Goal: Task Accomplishment & Management: Manage account settings

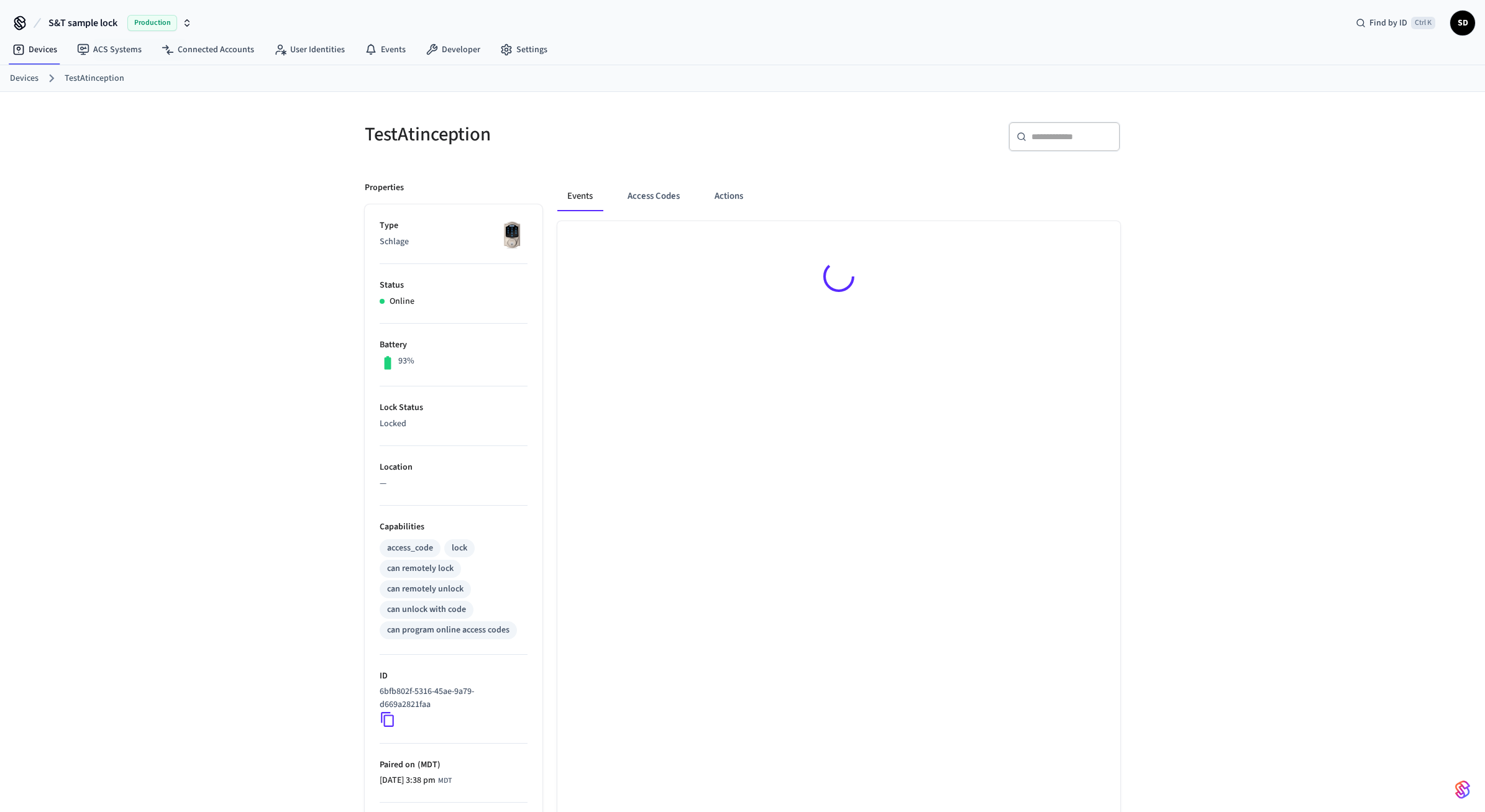
click at [104, 25] on span "S&T sample lock" at bounding box center [82, 23] width 69 height 15
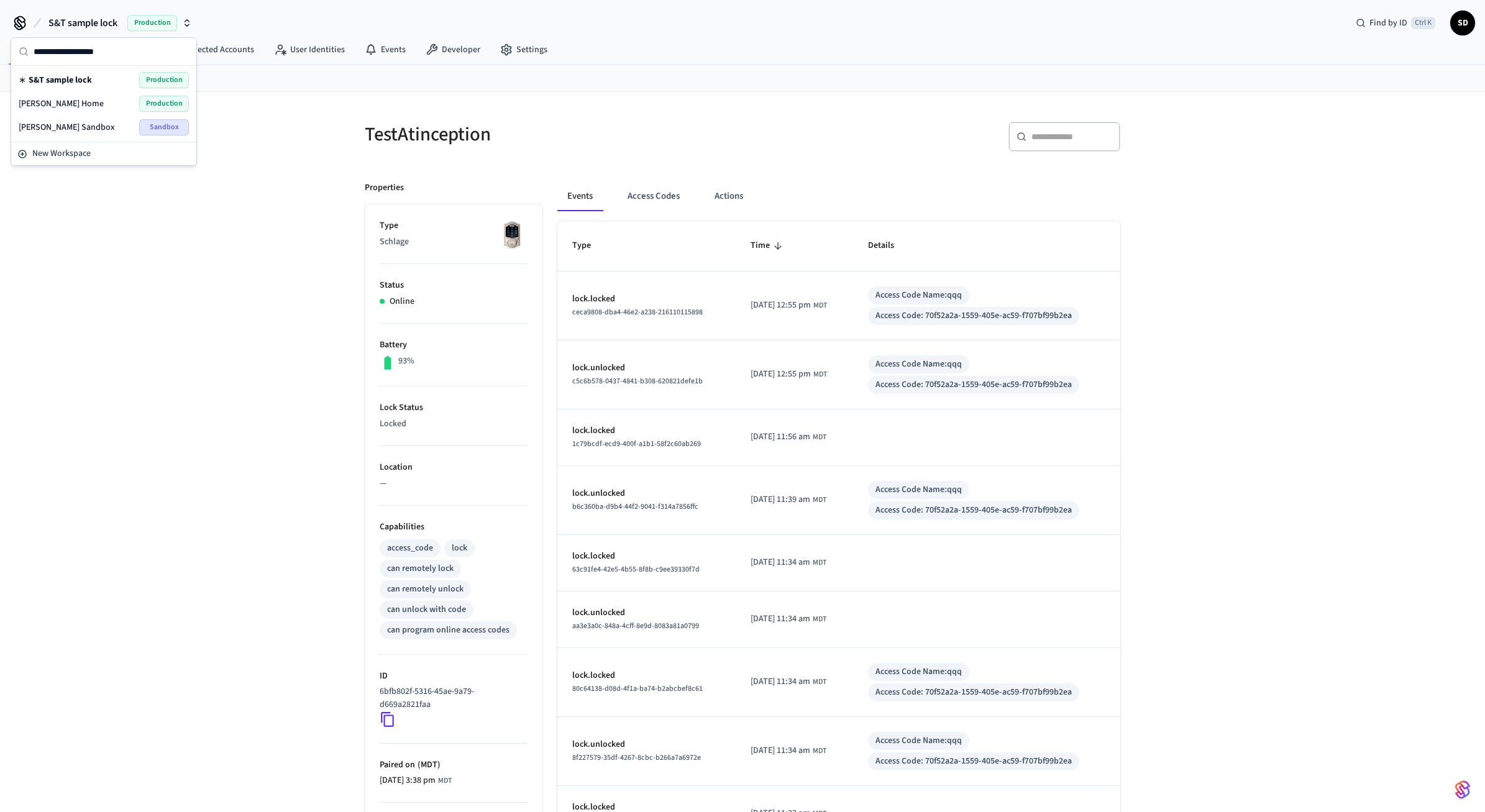
click at [75, 128] on span "[PERSON_NAME] Sandbox" at bounding box center [67, 127] width 97 height 12
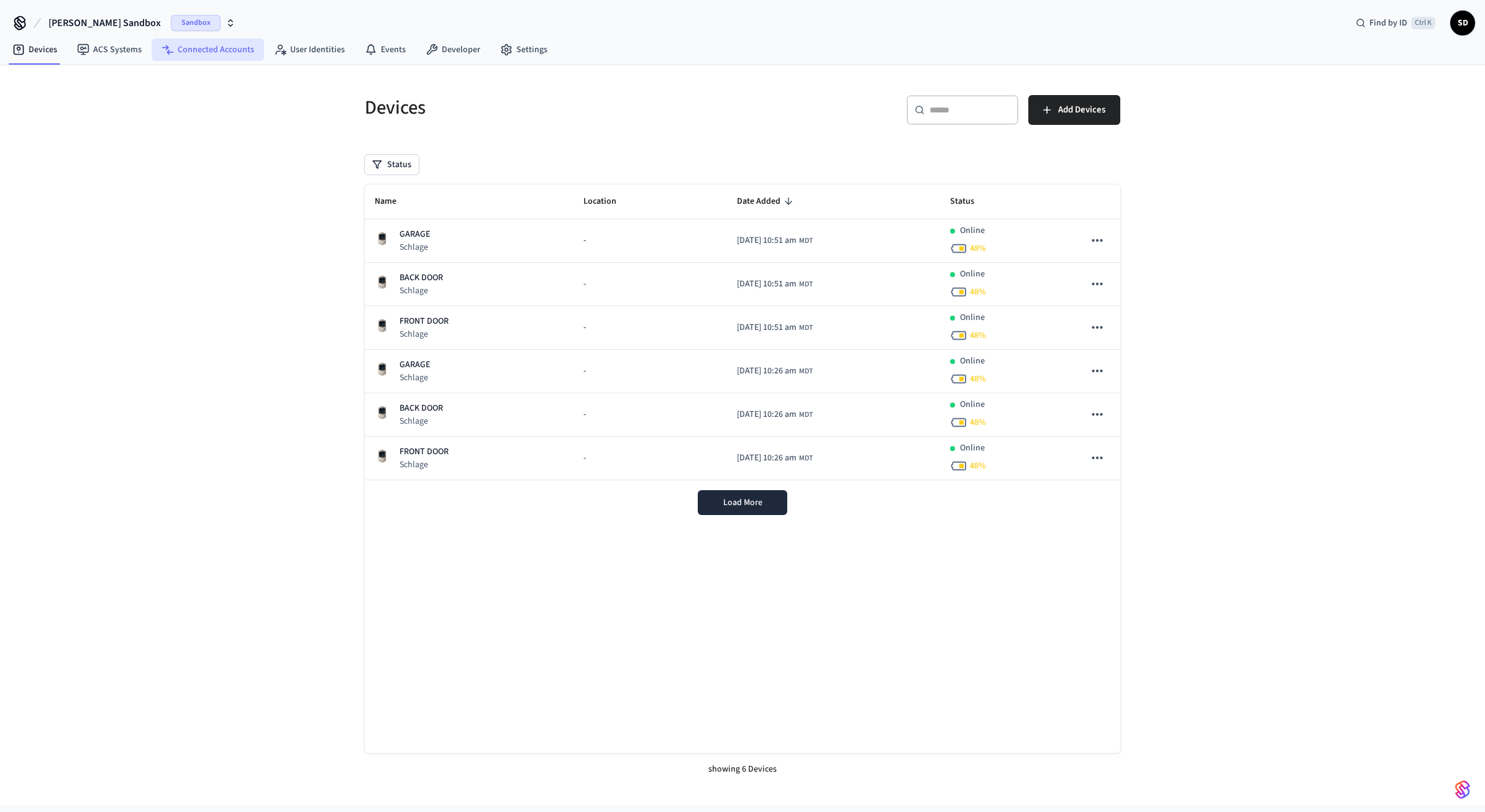
click at [234, 50] on link "Connected Accounts" at bounding box center [207, 49] width 112 height 22
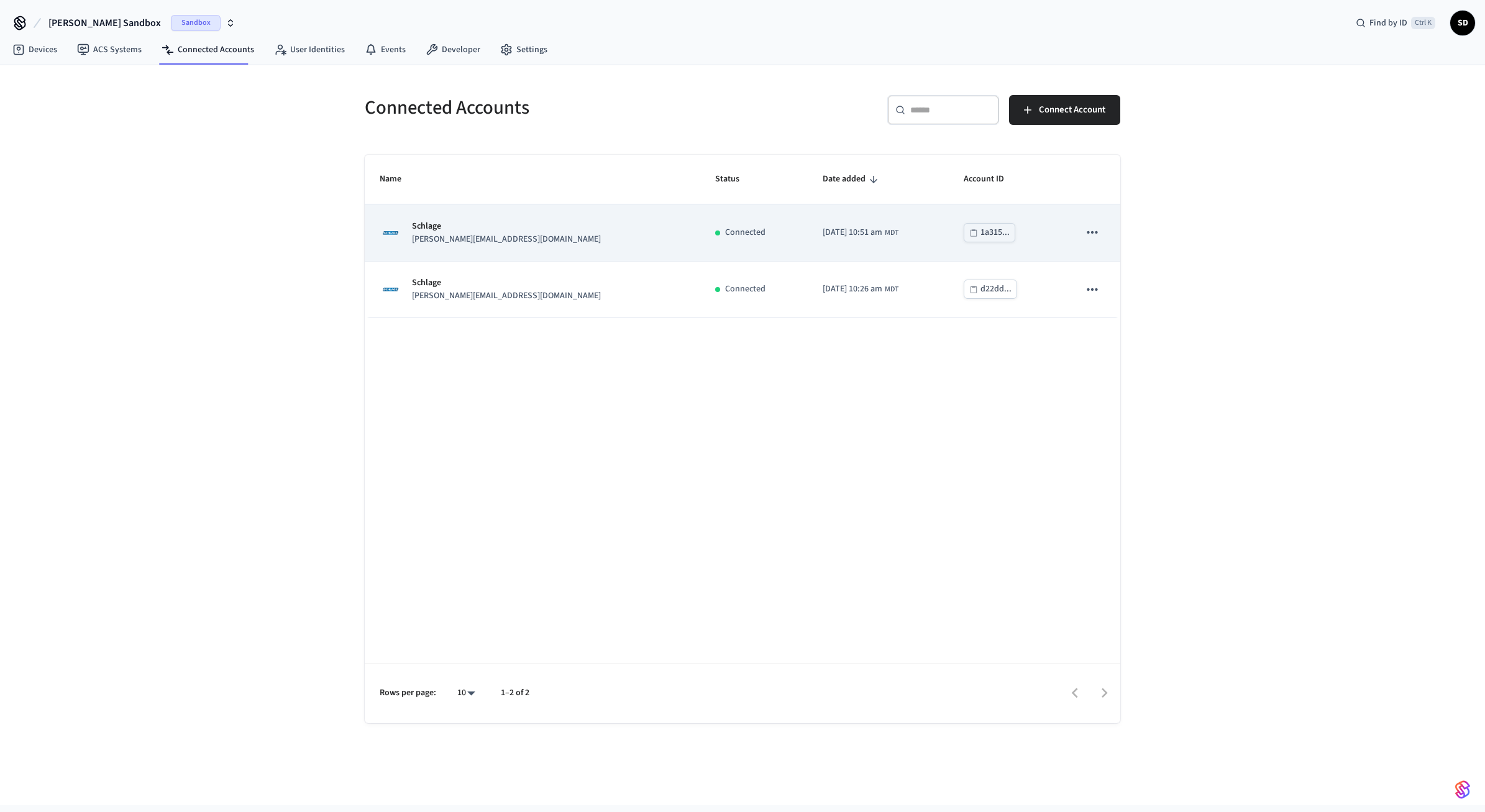
click at [1085, 229] on icon "sticky table" at bounding box center [1092, 232] width 16 height 16
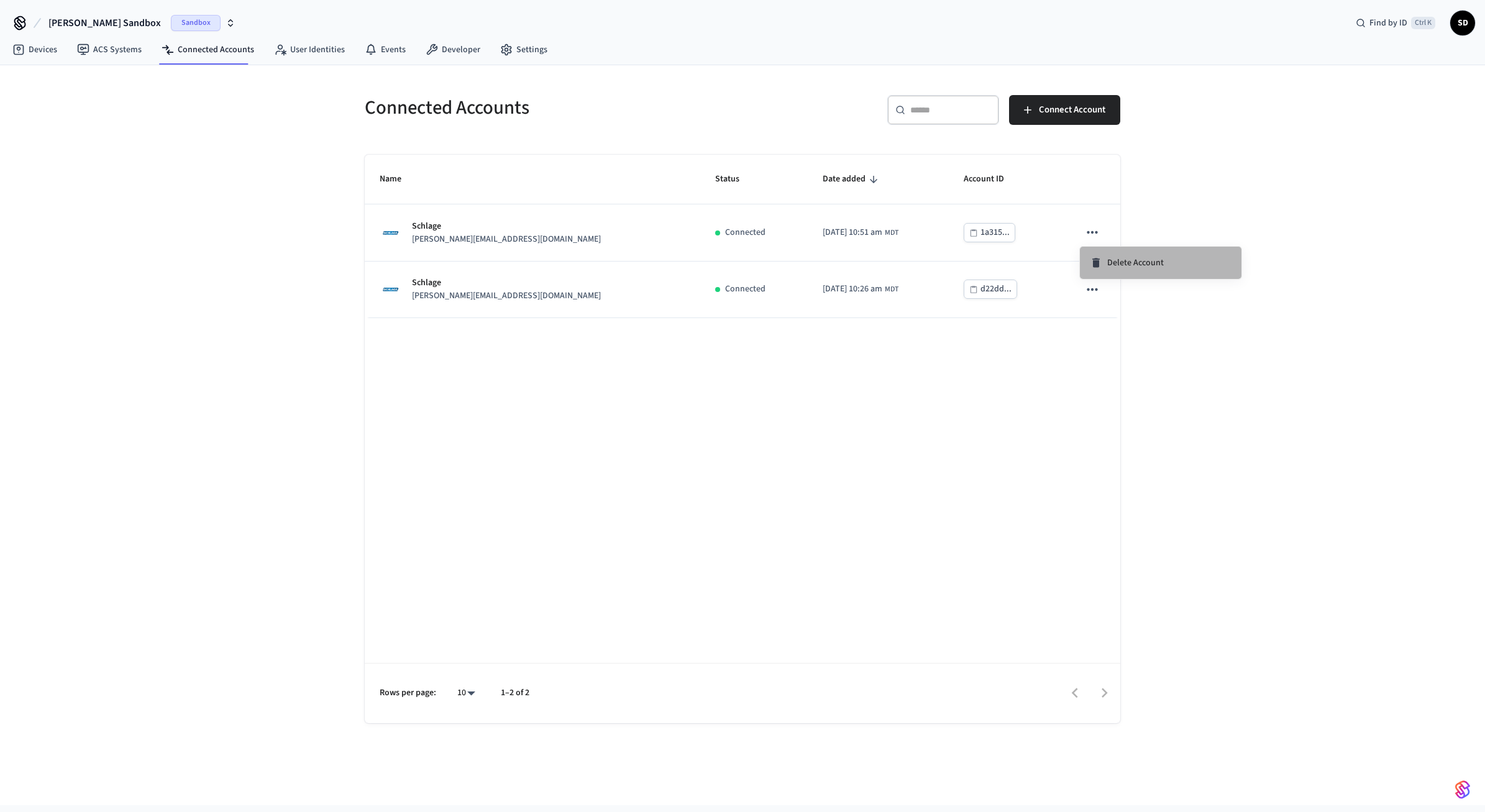
click at [1098, 260] on icon at bounding box center [1096, 262] width 7 height 9
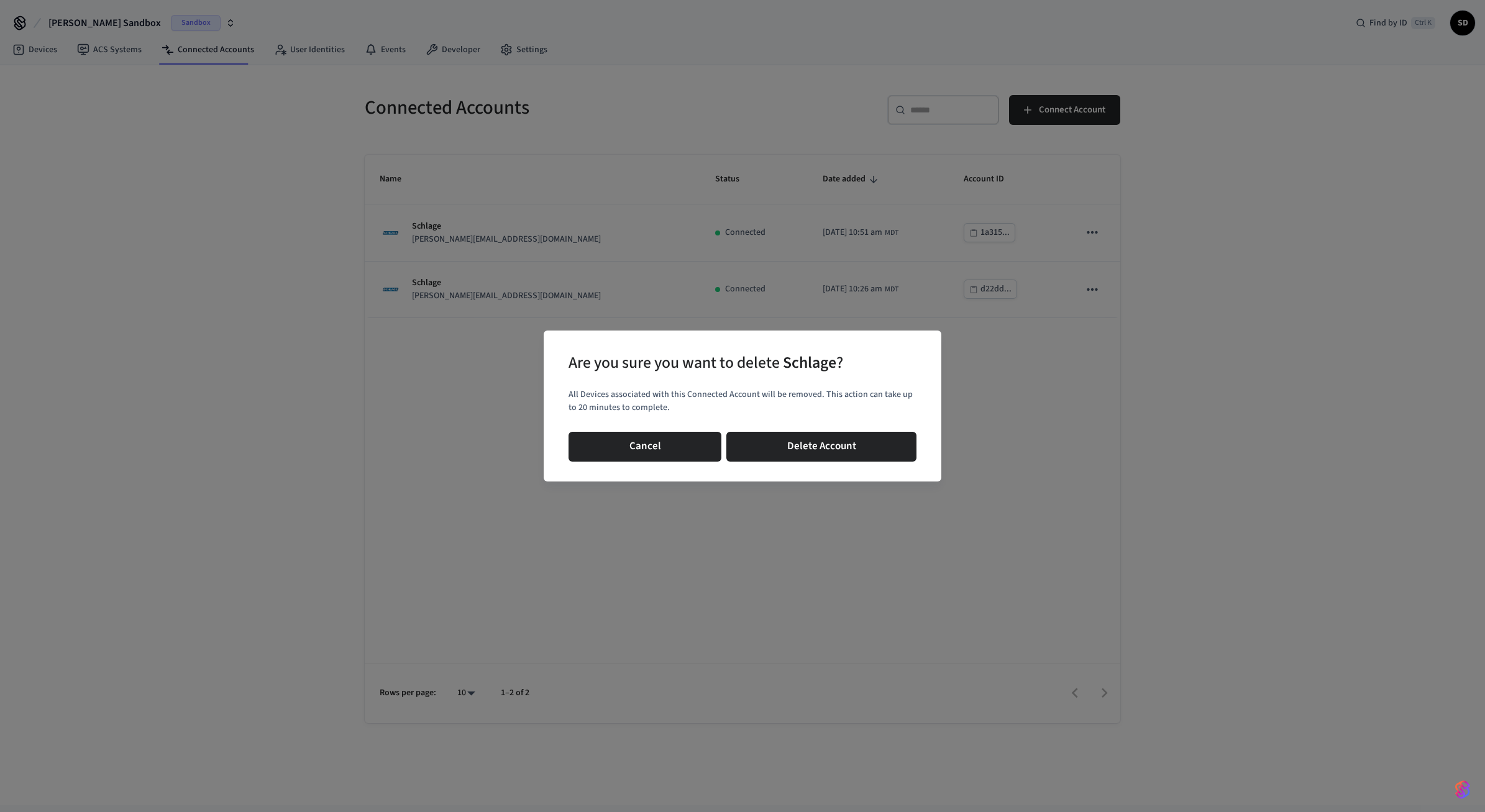
drag, startPoint x: 865, startPoint y: 436, endPoint x: 939, endPoint y: 430, distance: 74.2
click at [865, 436] on button "Delete Account" at bounding box center [821, 447] width 190 height 30
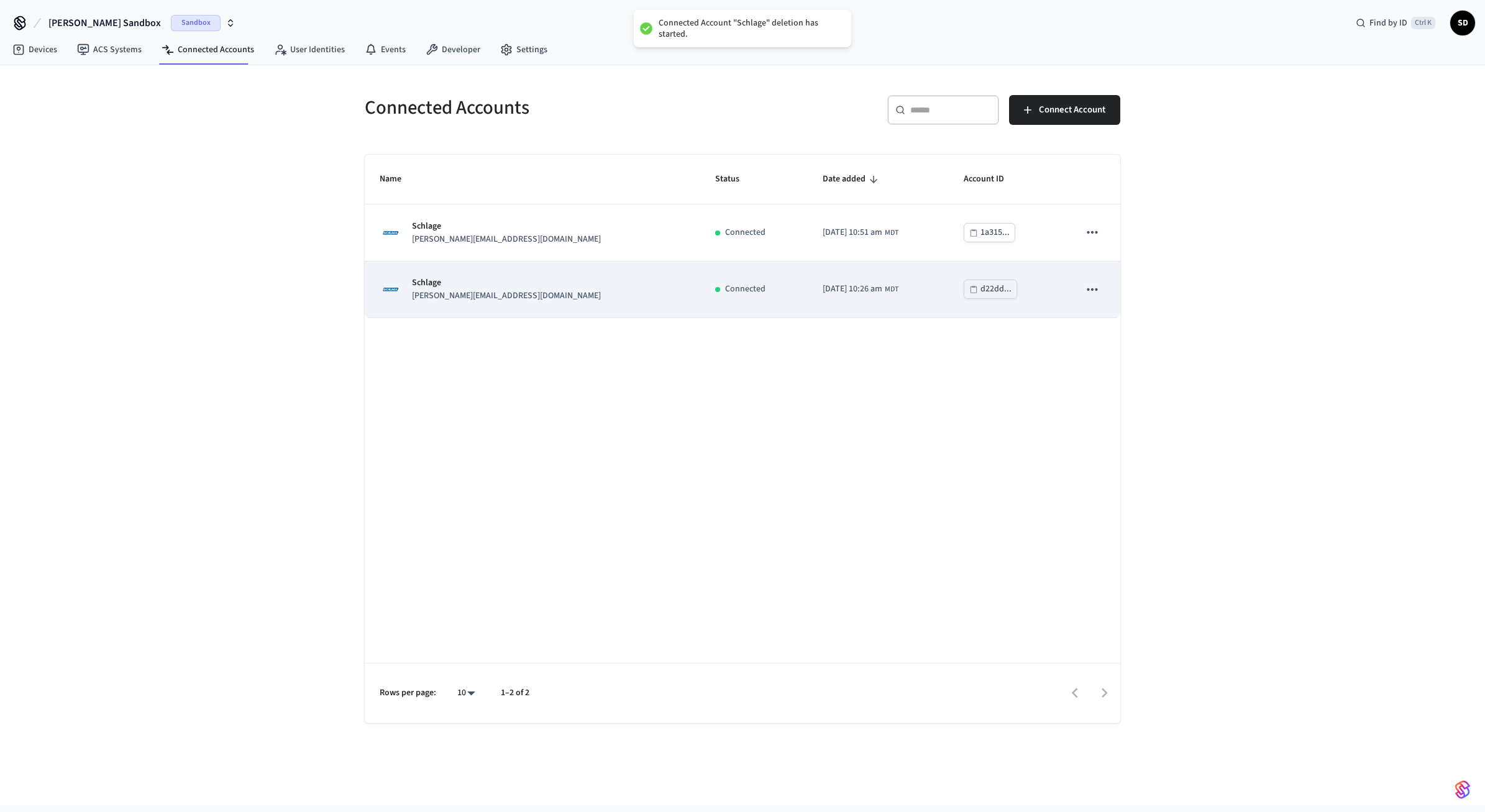
click at [1090, 296] on icon "sticky table" at bounding box center [1092, 289] width 16 height 16
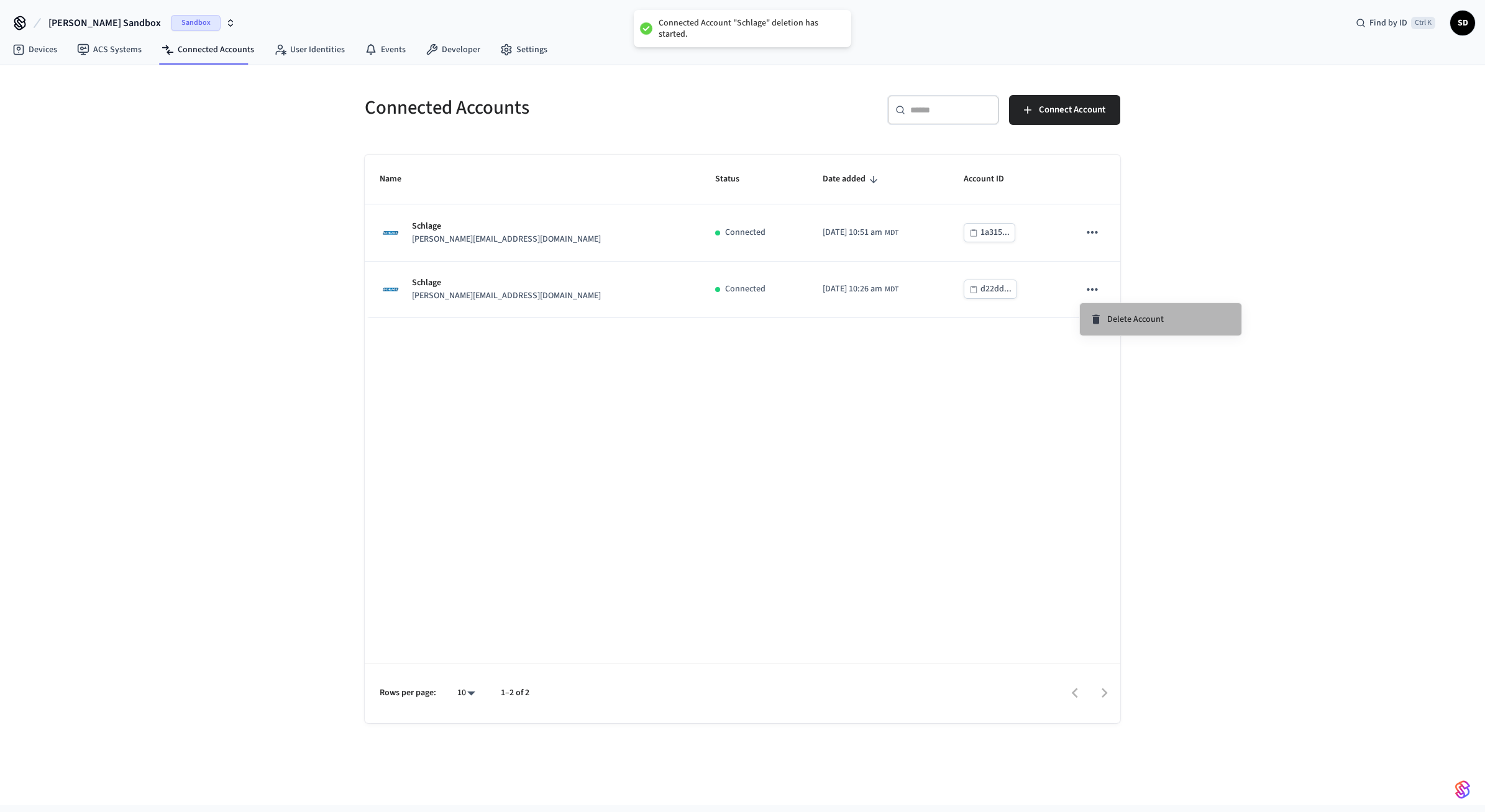
click at [1100, 326] on li "Delete Account" at bounding box center [1161, 319] width 162 height 32
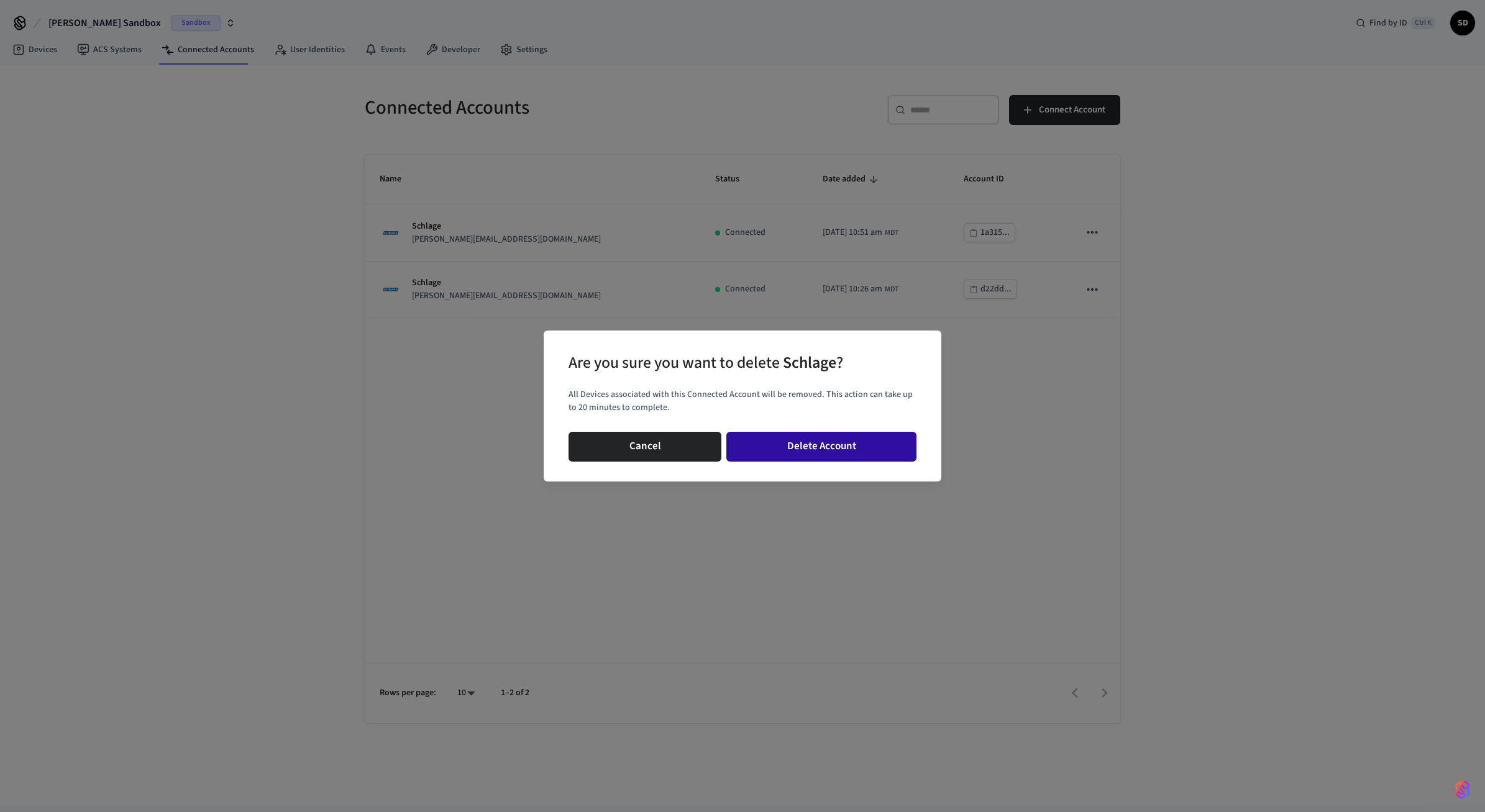
click at [851, 442] on button "Delete Account" at bounding box center [821, 447] width 190 height 30
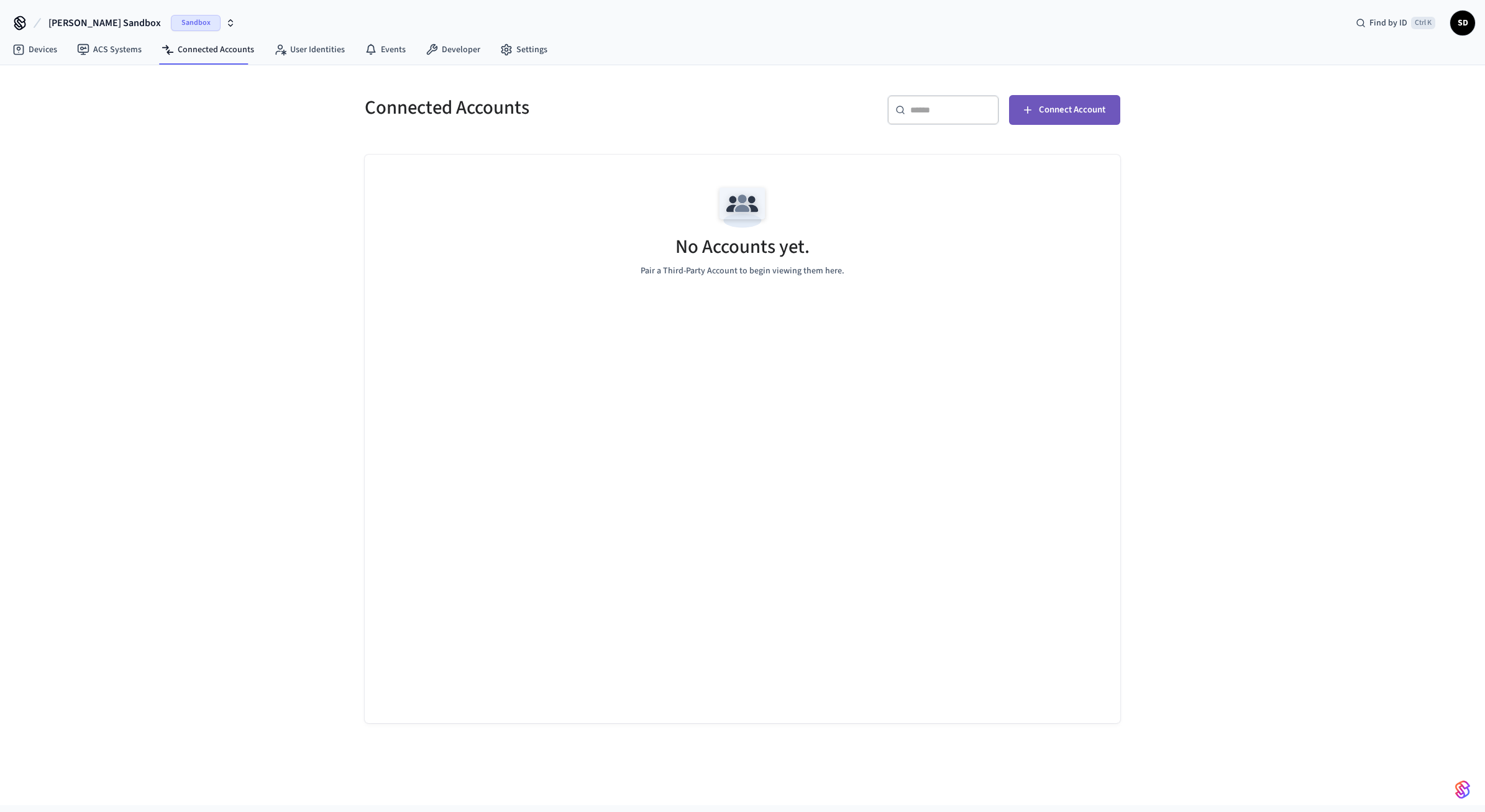
click at [1079, 117] on span "Connect Account" at bounding box center [1072, 109] width 67 height 16
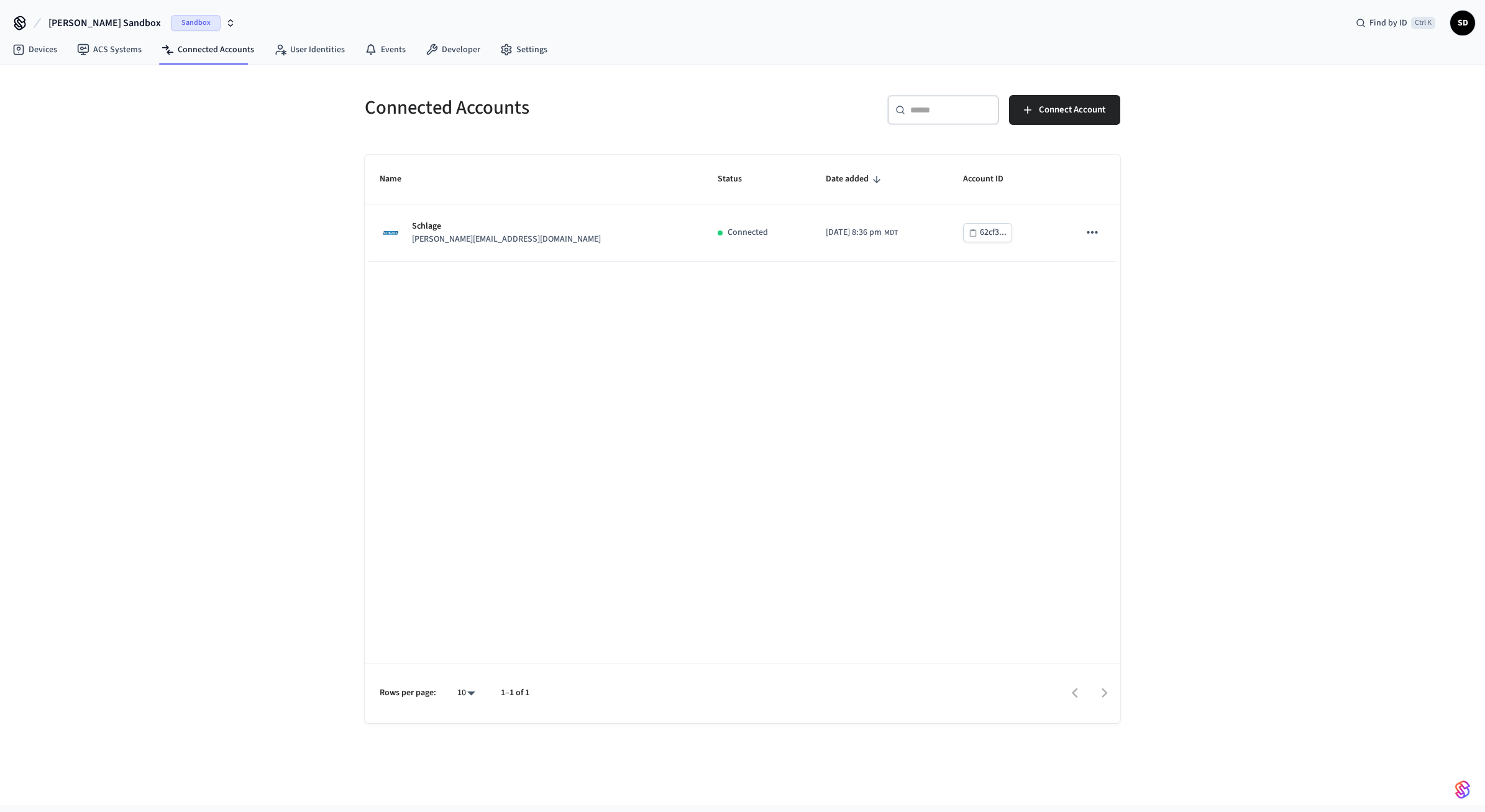
click at [1279, 277] on div "Connected Accounts ​ ​ Connect Account Name Status Date added Account ID Schlag…" at bounding box center [742, 435] width 1485 height 740
click at [800, 373] on div "Name Status Date added Account ID Schlage [PERSON_NAME][EMAIL_ADDRESS][DOMAIN_N…" at bounding box center [742, 439] width 755 height 569
click at [1088, 111] on span "Connect Account" at bounding box center [1072, 109] width 67 height 16
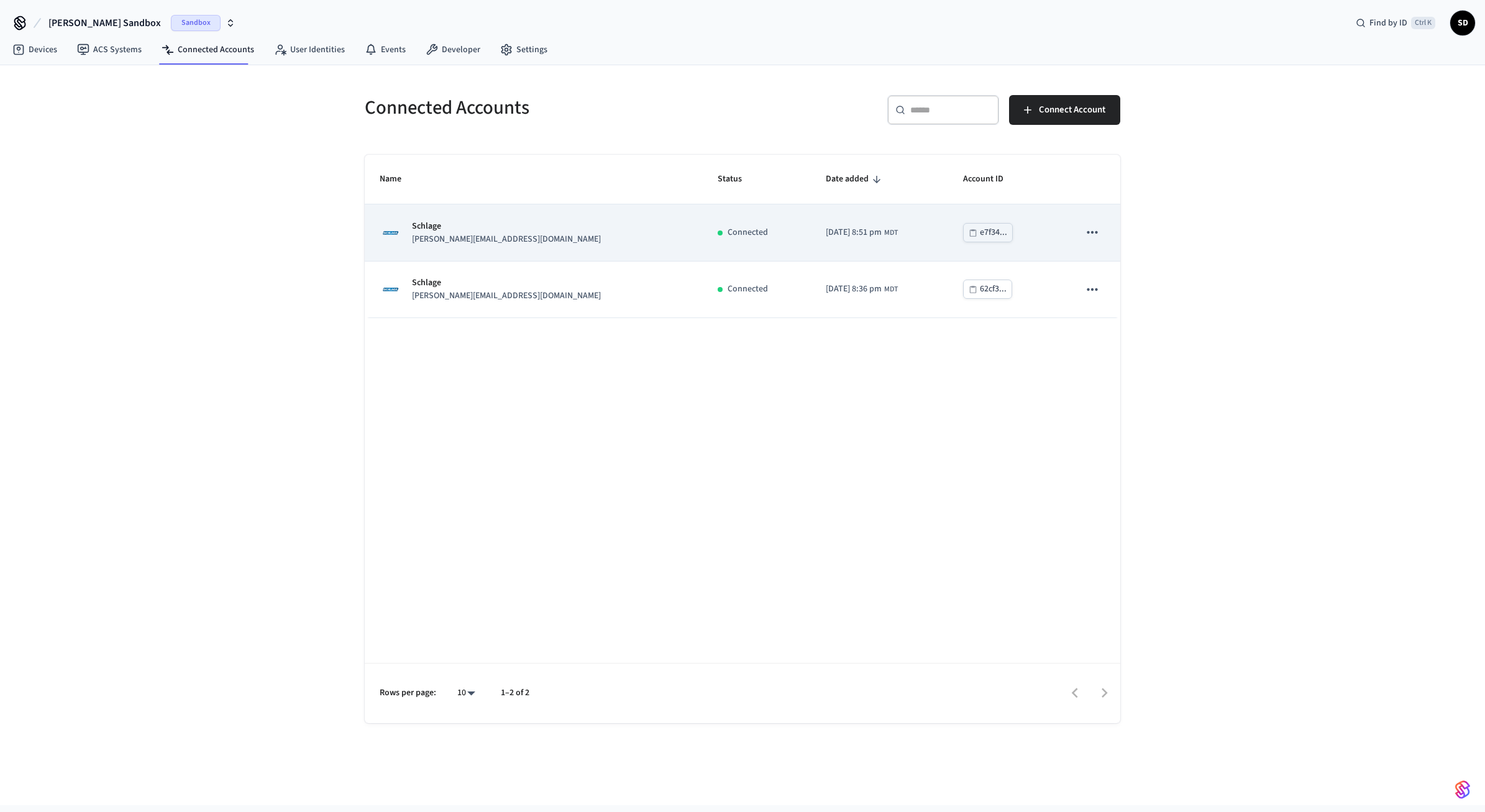
click at [1097, 232] on icon "sticky table" at bounding box center [1092, 232] width 11 height 2
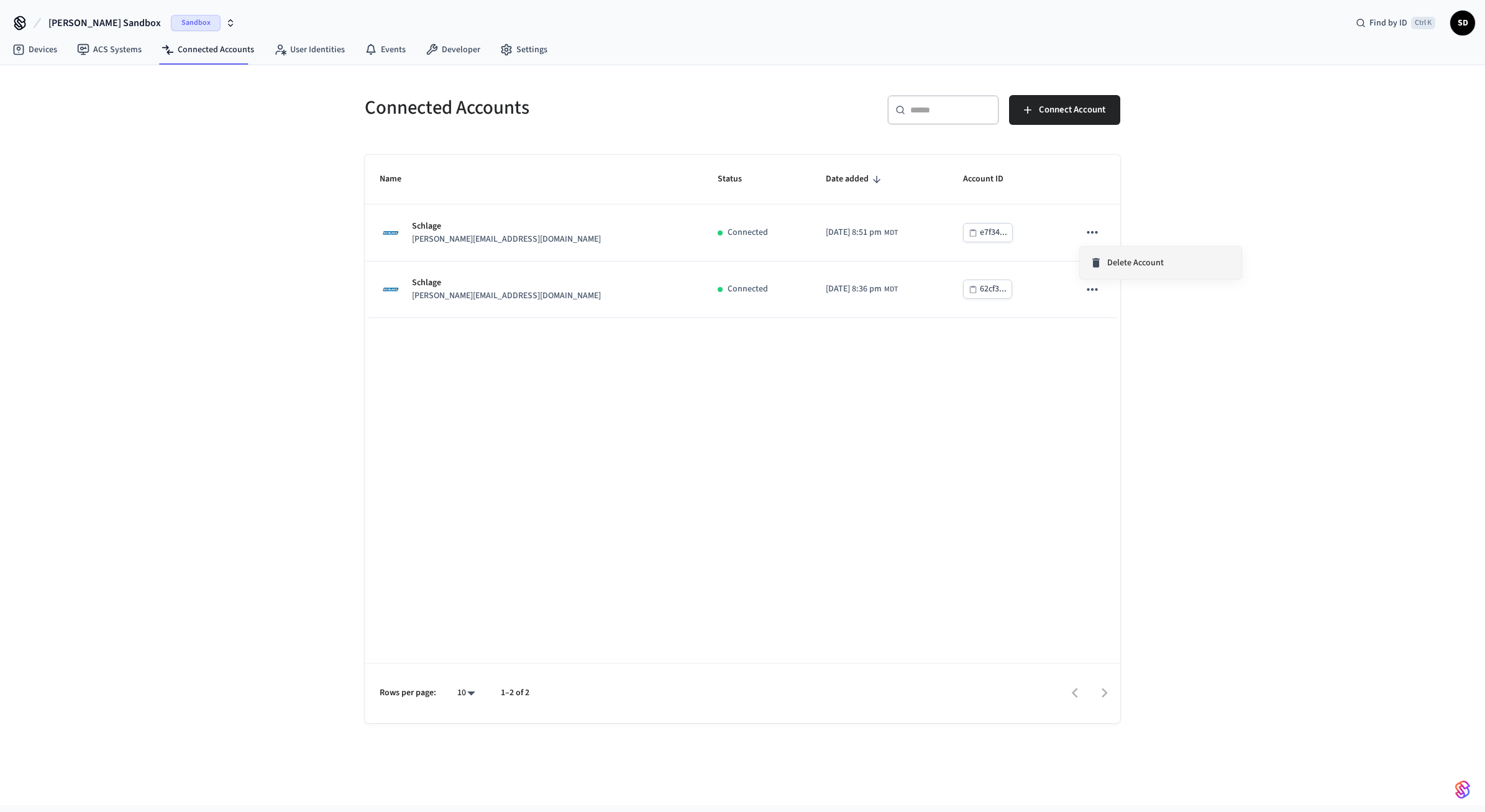
click at [1125, 263] on span "Delete Account" at bounding box center [1136, 262] width 57 height 12
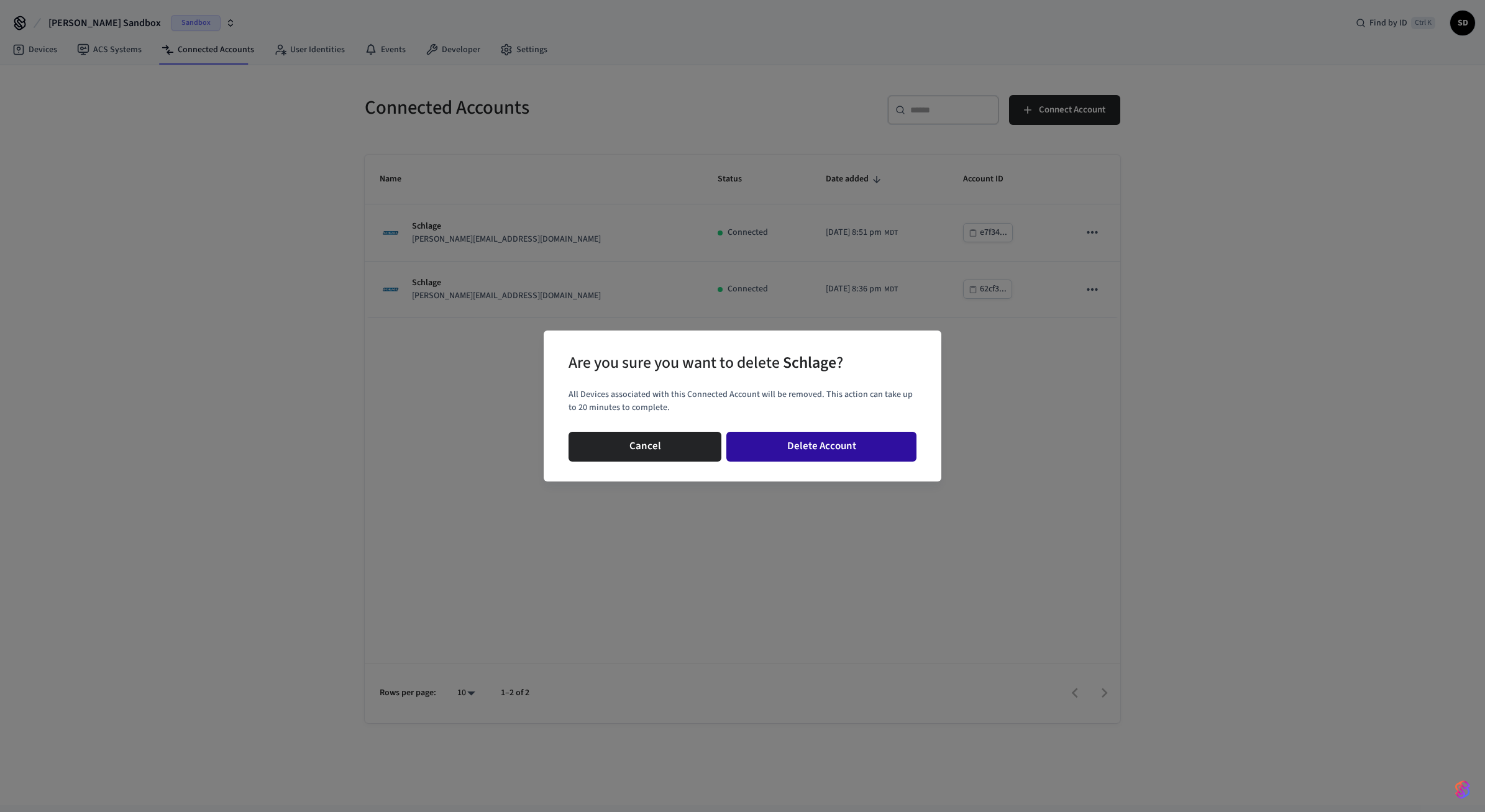
click at [892, 449] on button "Delete Account" at bounding box center [821, 447] width 190 height 30
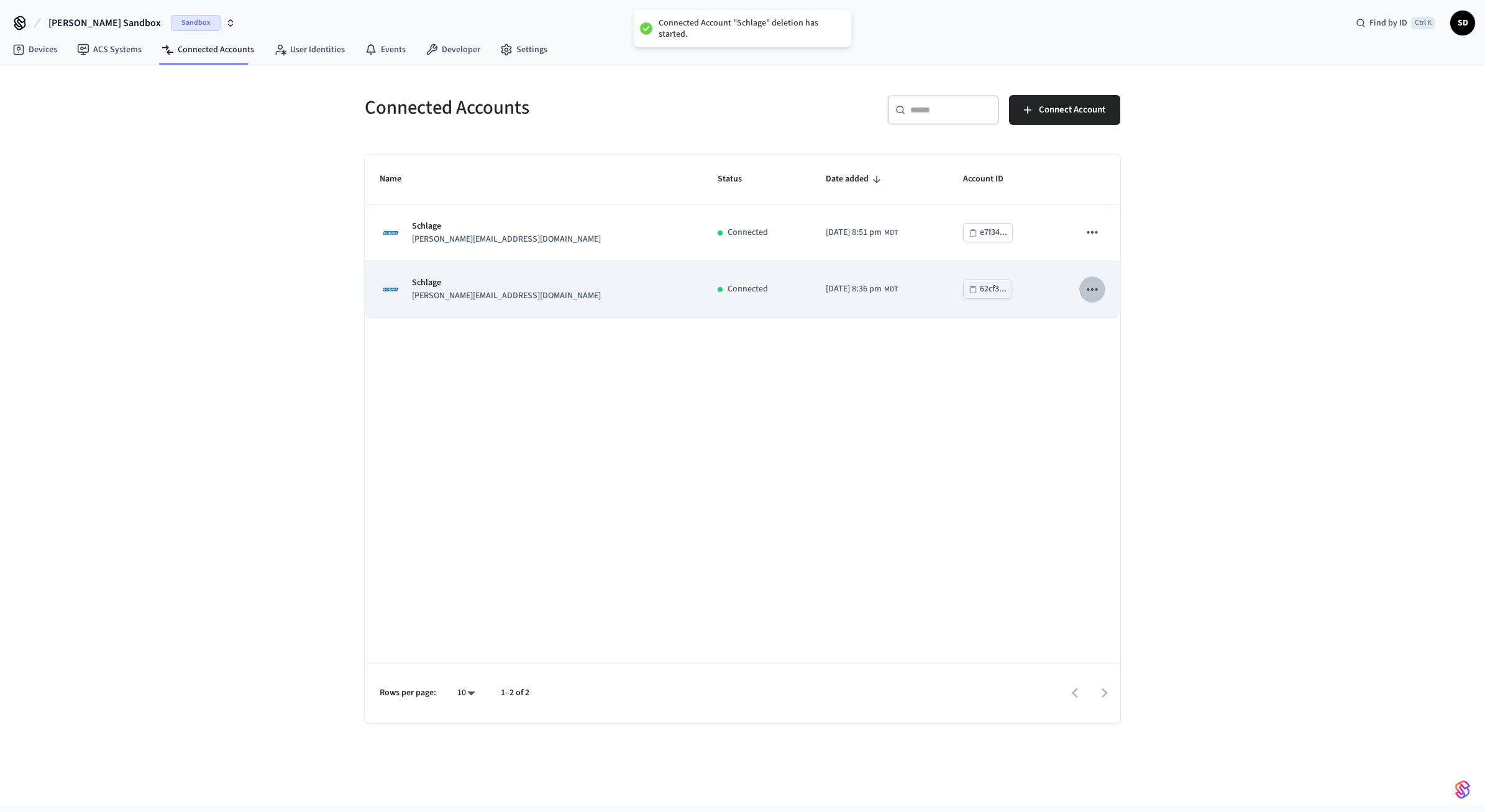
click at [1093, 293] on icon "sticky table" at bounding box center [1092, 289] width 16 height 16
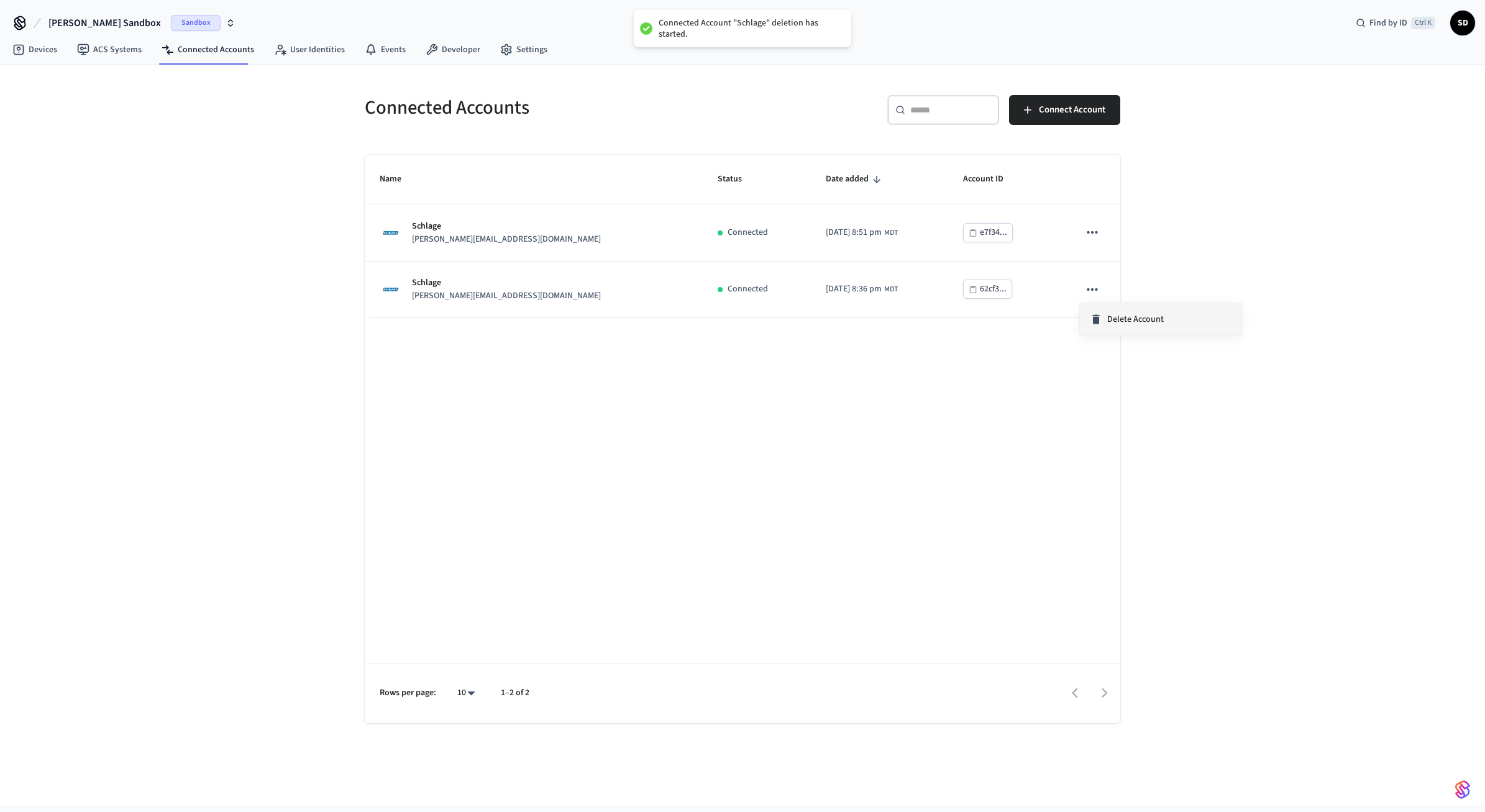
click at [1111, 324] on span "Delete Account" at bounding box center [1136, 319] width 57 height 12
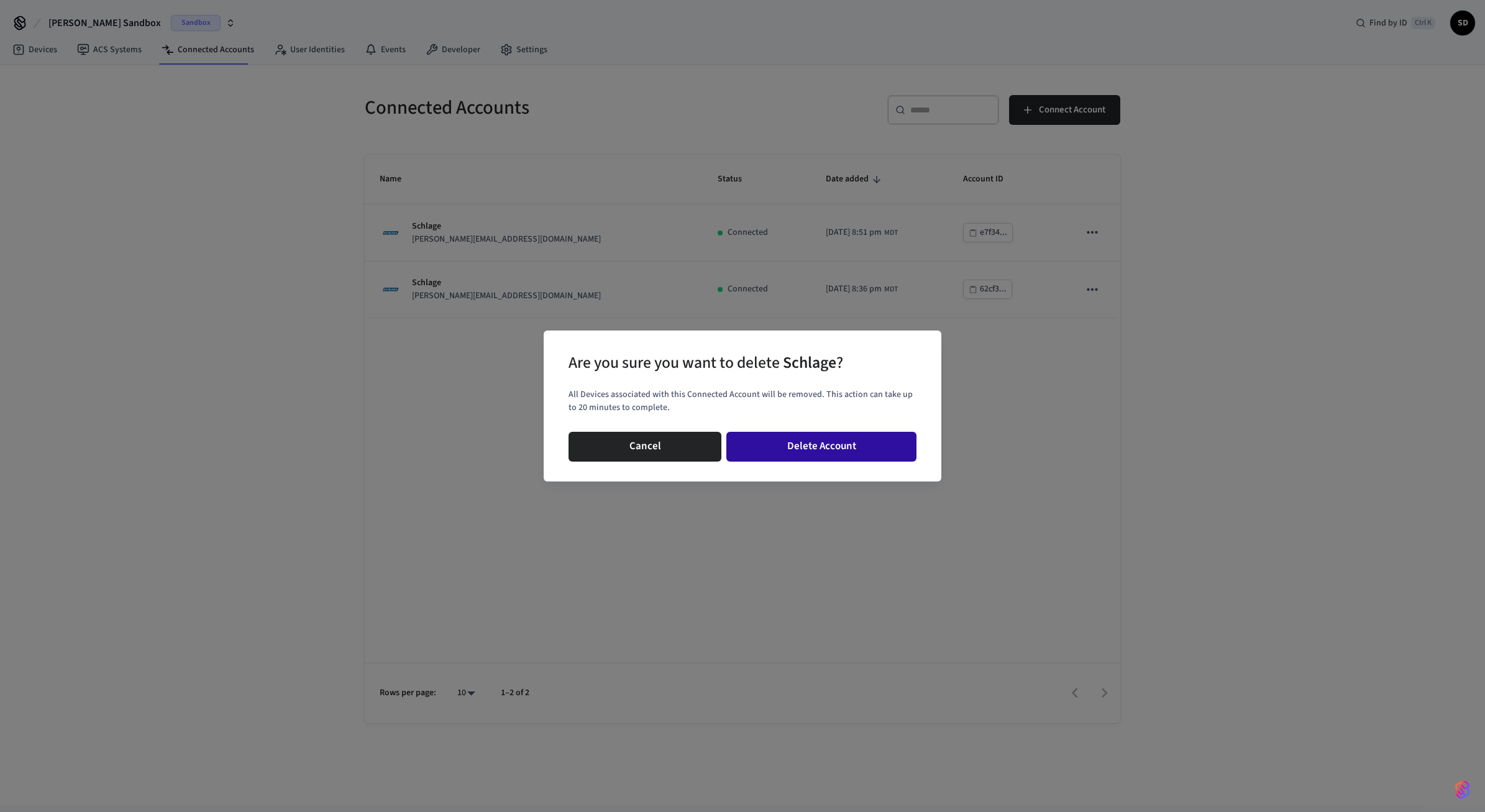
click at [841, 444] on button "Delete Account" at bounding box center [821, 447] width 190 height 30
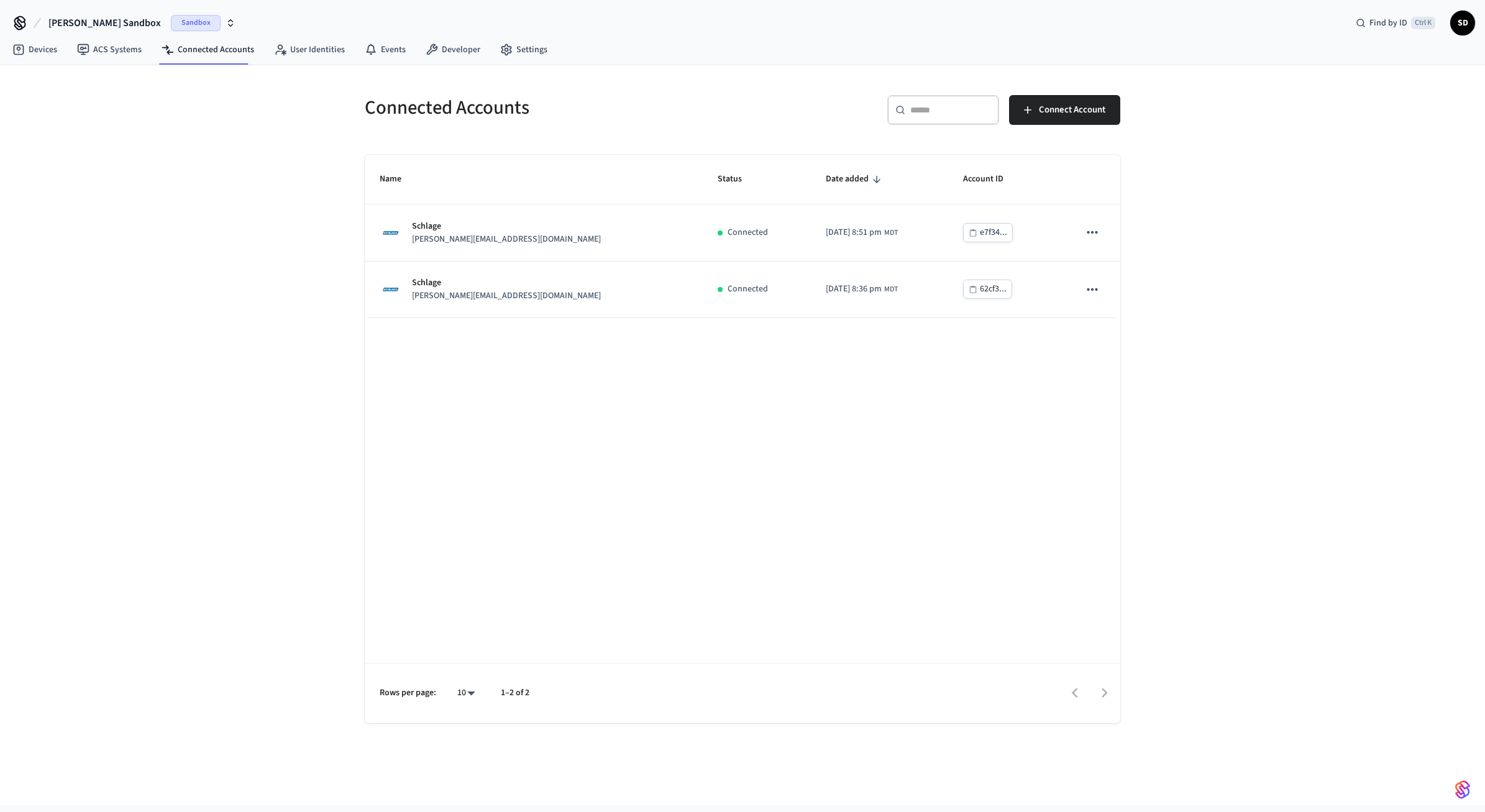
click at [1232, 241] on div "Connected Accounts ​ ​ Connect Account Name Status Date added Account ID Schlag…" at bounding box center [742, 435] width 1485 height 740
click at [42, 52] on link "Devices" at bounding box center [35, 49] width 65 height 22
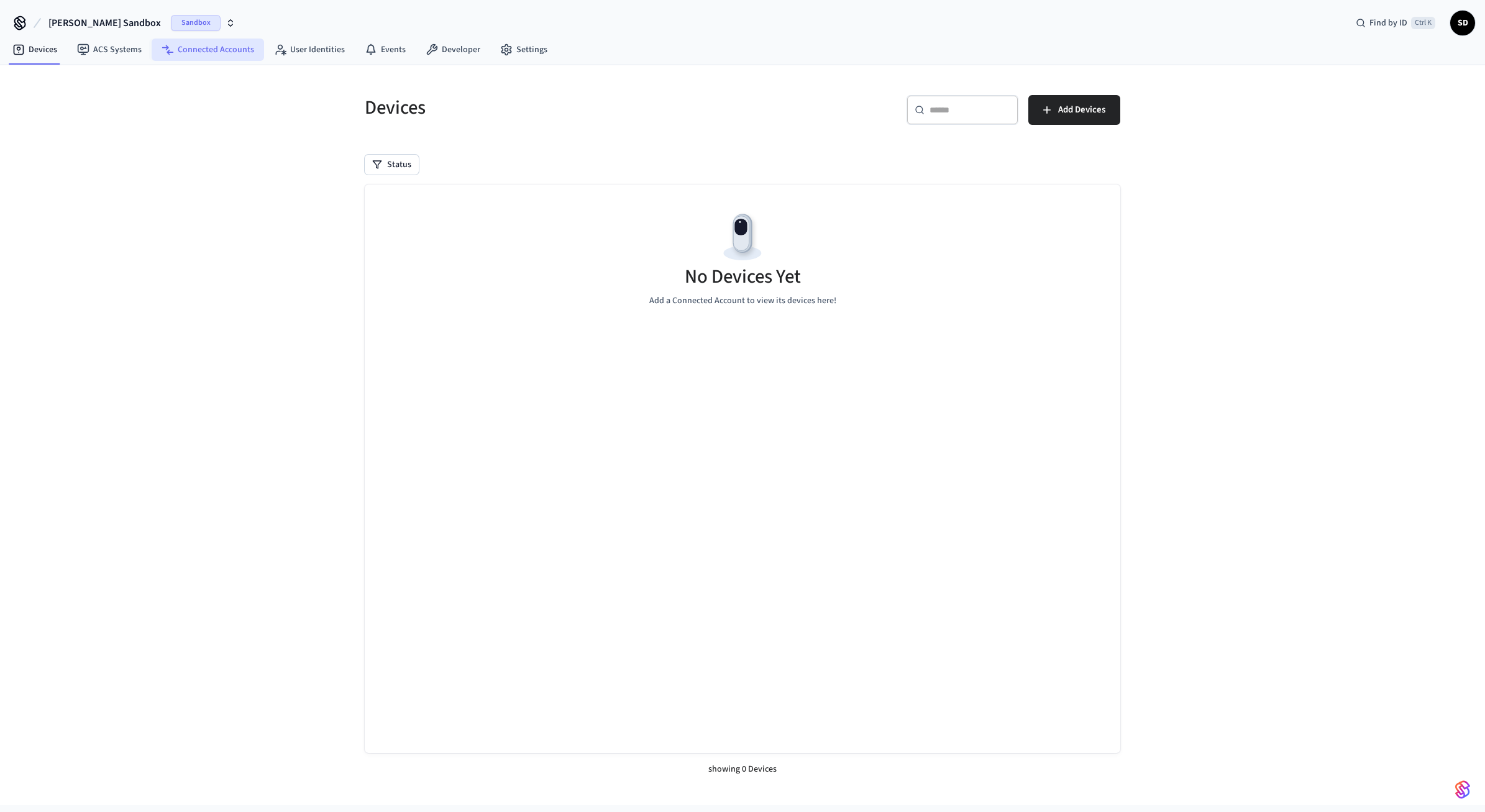
click at [192, 52] on link "Connected Accounts" at bounding box center [207, 49] width 112 height 22
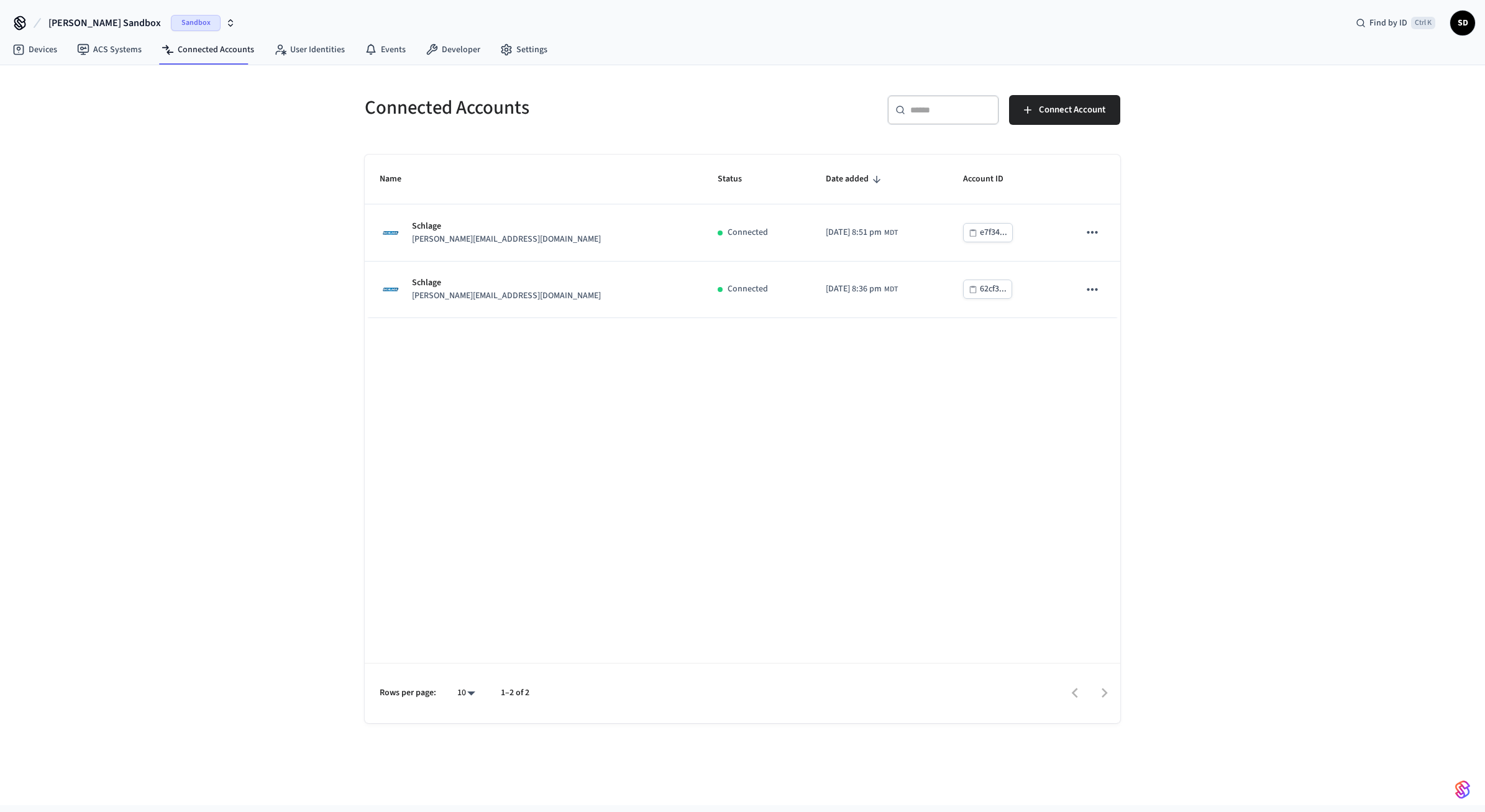
click at [978, 203] on div "Connected Accounts ​ ​ Connect Account Name Status Date added Account ID Schlag…" at bounding box center [742, 435] width 1485 height 740
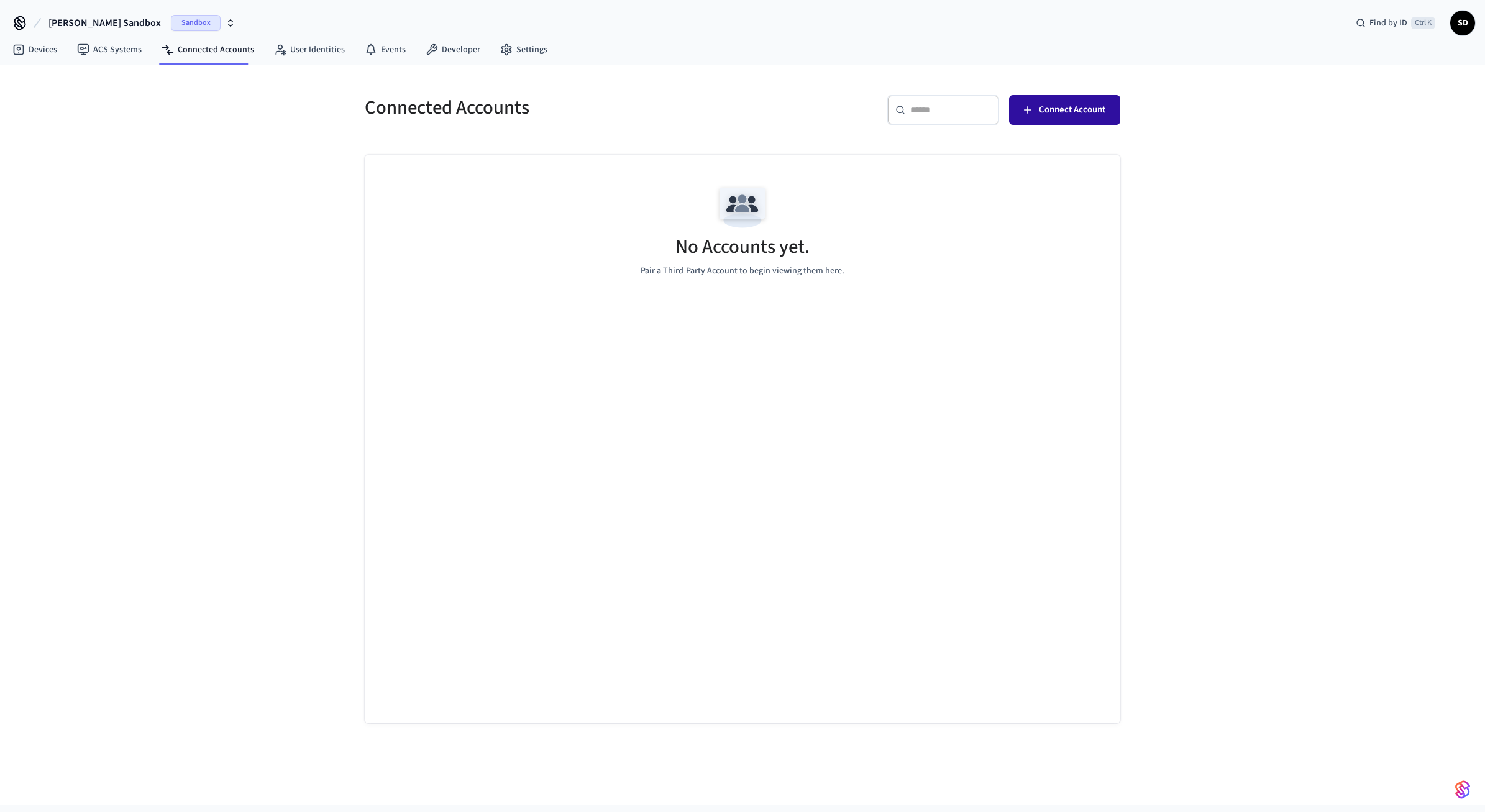
click at [1077, 107] on span "Connect Account" at bounding box center [1072, 109] width 67 height 16
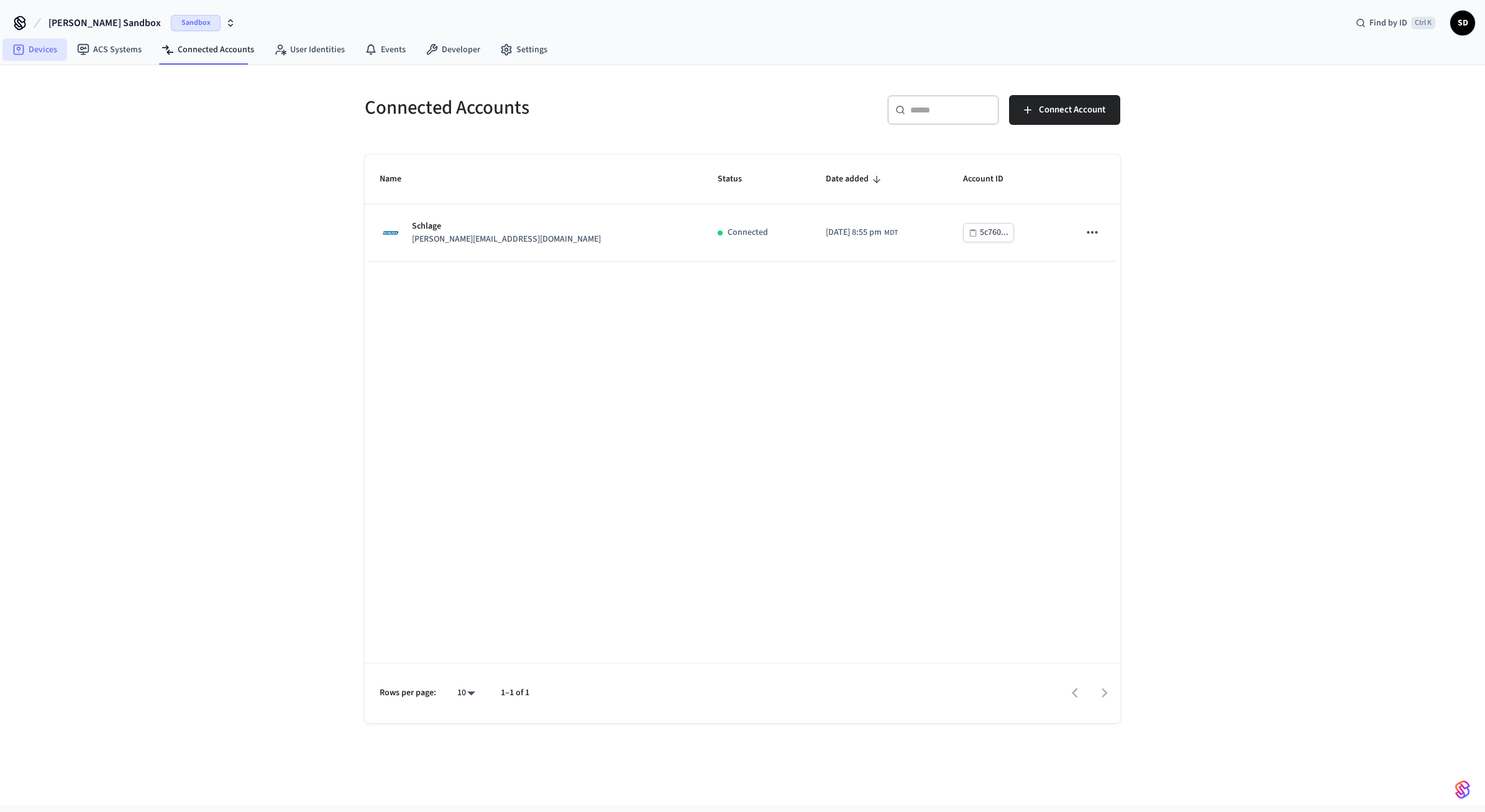
click at [33, 52] on link "Devices" at bounding box center [35, 49] width 65 height 22
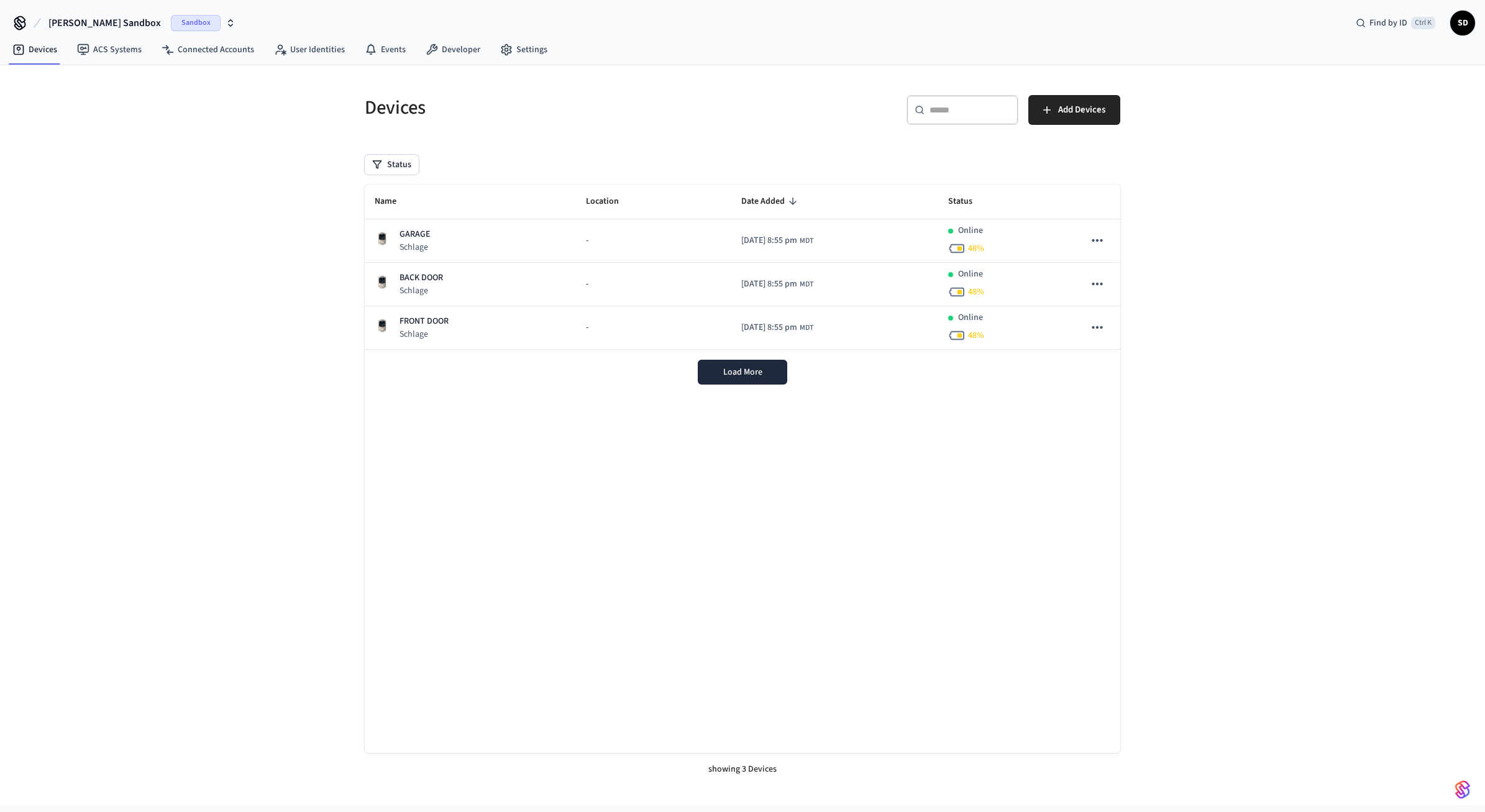
click at [712, 593] on div "Name Location Date Added Status GARAGE Schlage - [DATE] 8:55 pm MDT Online 48 %…" at bounding box center [742, 469] width 755 height 569
click at [1252, 316] on div "Devices ​ ​ Add Devices Status Name Location Date Added Status GARAGE Schlage -…" at bounding box center [742, 435] width 1485 height 740
click at [195, 40] on link "Connected Accounts" at bounding box center [207, 49] width 112 height 22
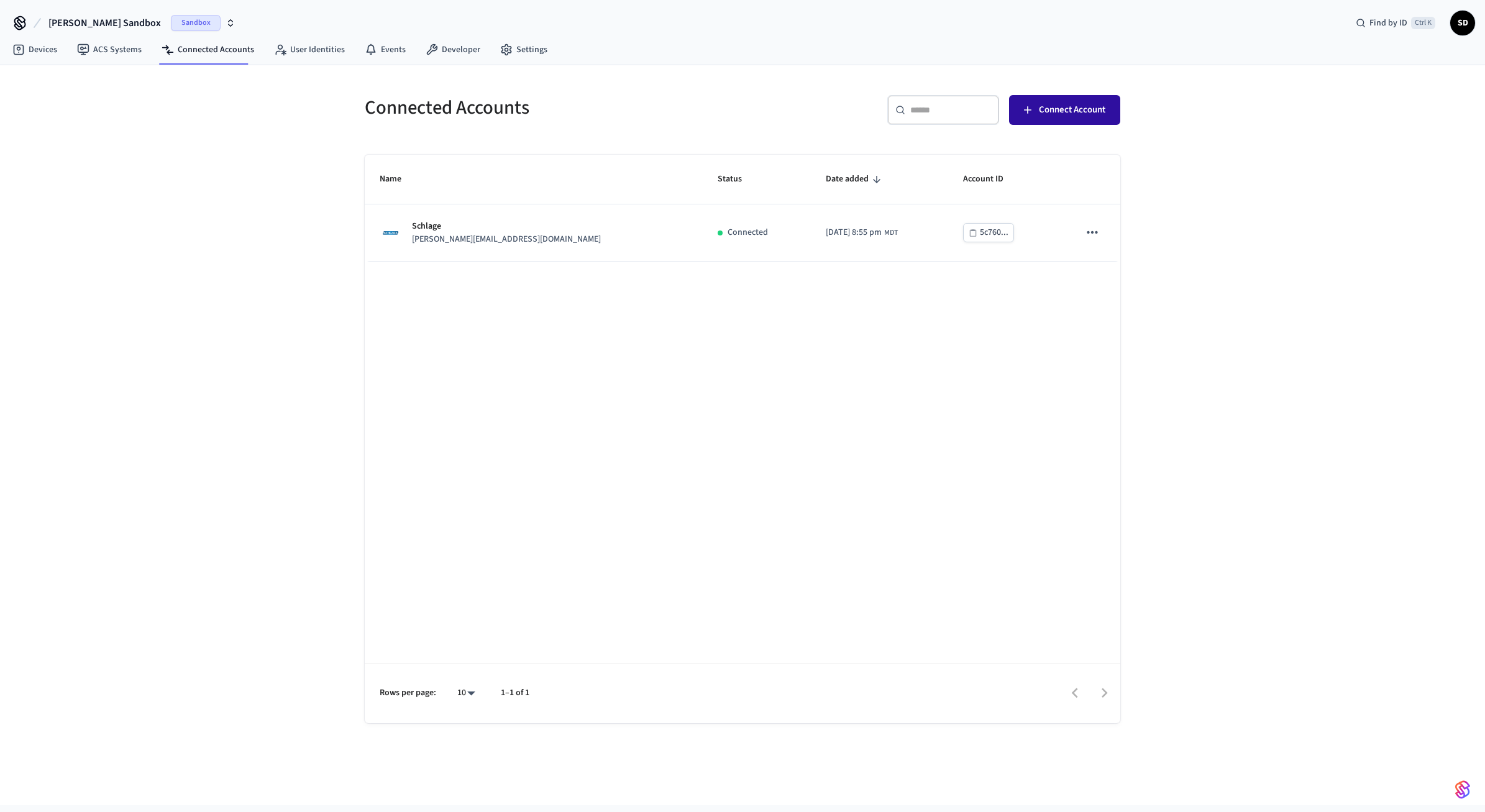
click at [1063, 106] on span "Connect Account" at bounding box center [1072, 109] width 67 height 16
click at [45, 45] on link "Devices" at bounding box center [35, 49] width 65 height 22
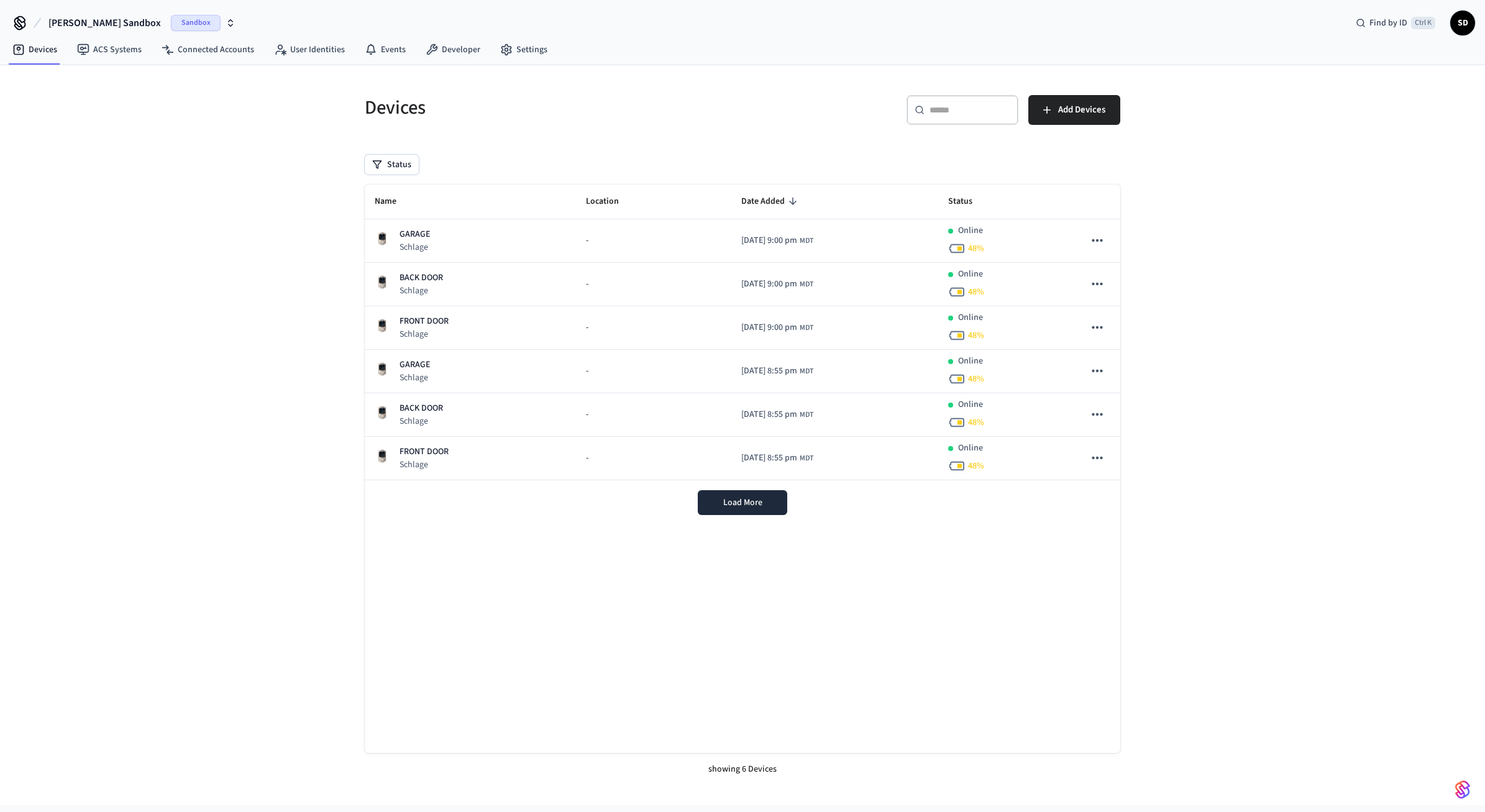
click at [164, 273] on div "Devices ​ ​ Add Devices Status Name Location Date Added Status GARAGE Schlage -…" at bounding box center [742, 435] width 1485 height 740
click at [230, 50] on link "Connected Accounts" at bounding box center [207, 49] width 112 height 22
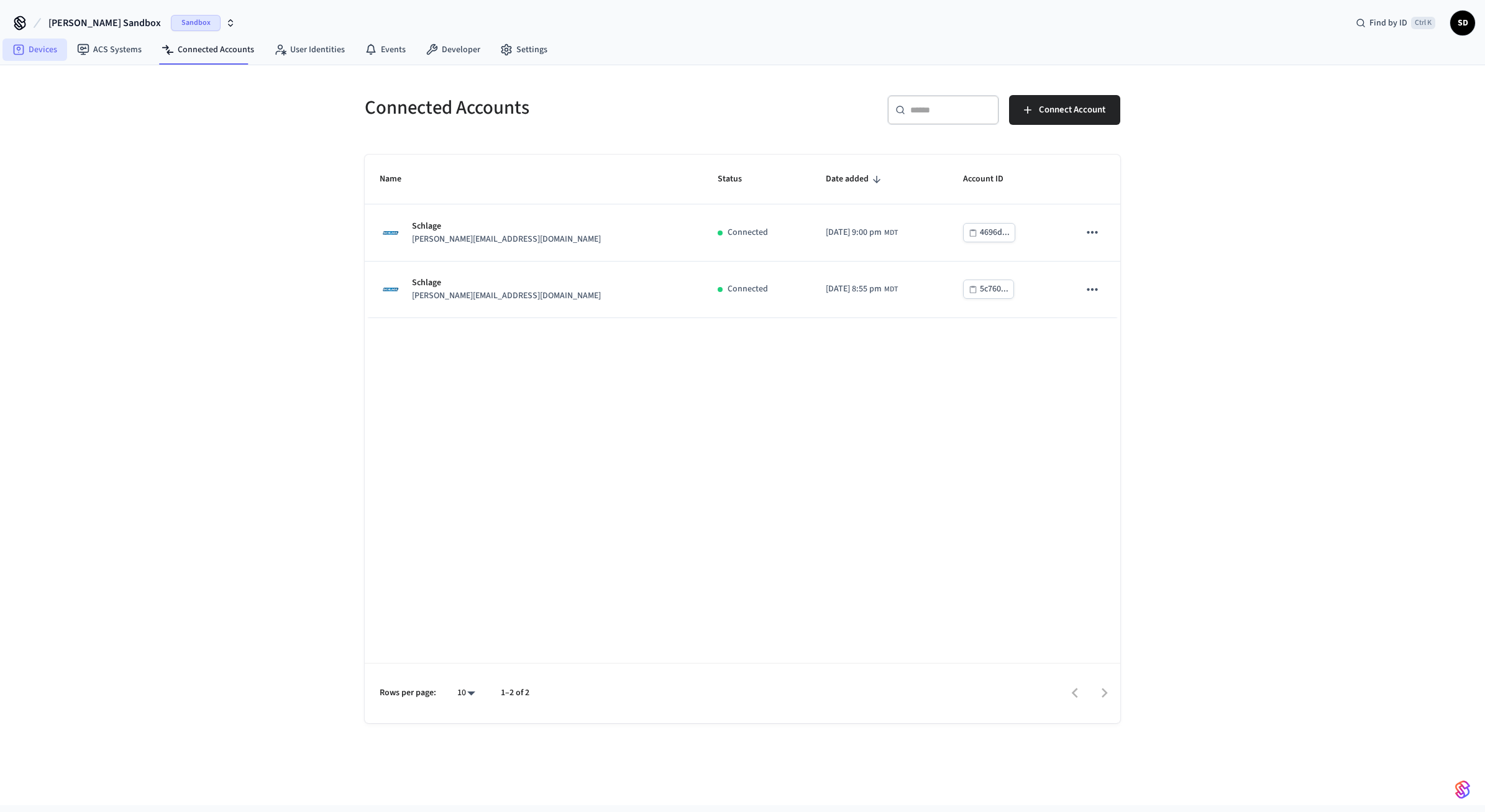
click at [20, 51] on icon at bounding box center [18, 49] width 12 height 12
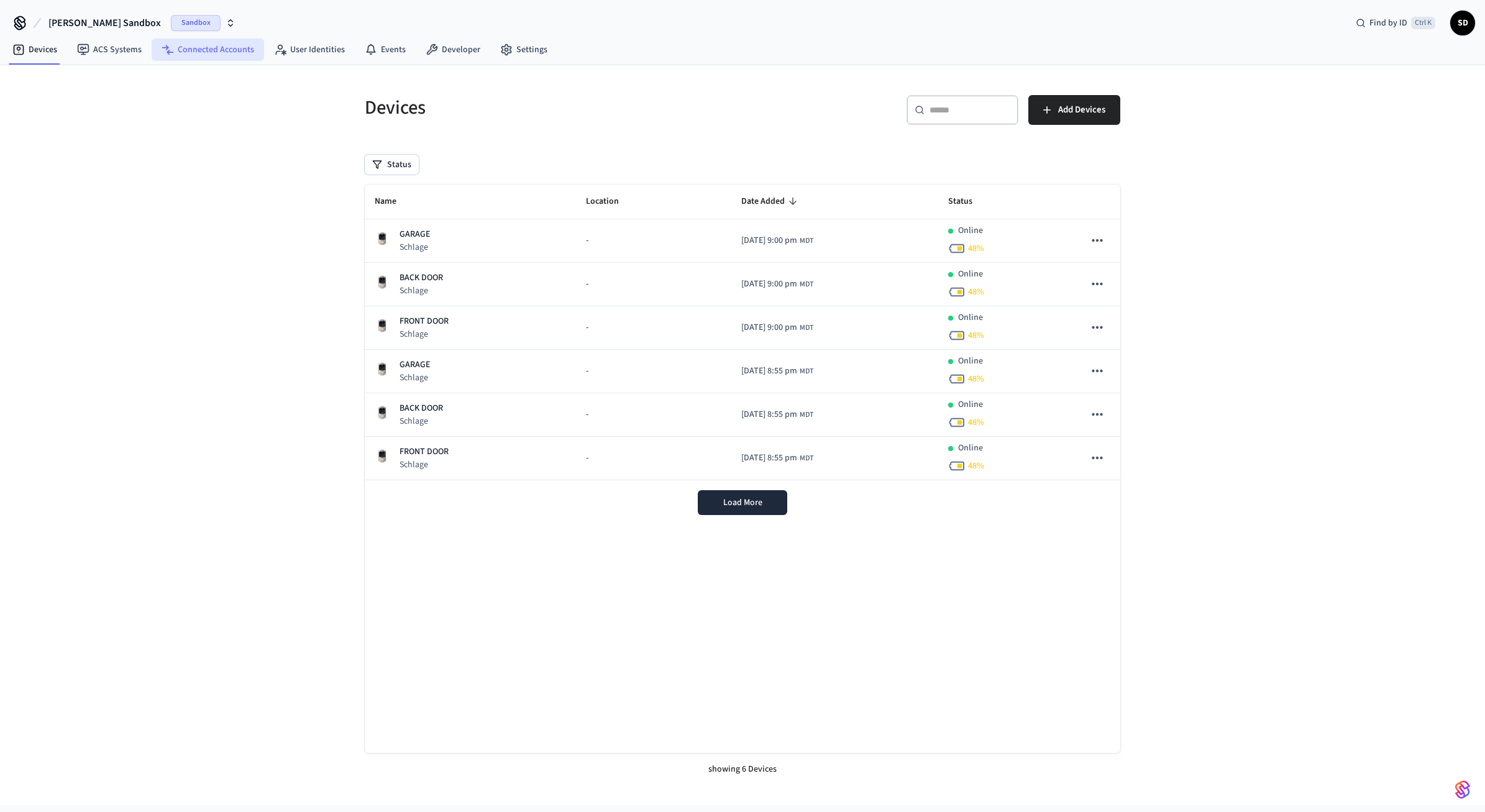
click at [224, 47] on link "Connected Accounts" at bounding box center [207, 49] width 112 height 22
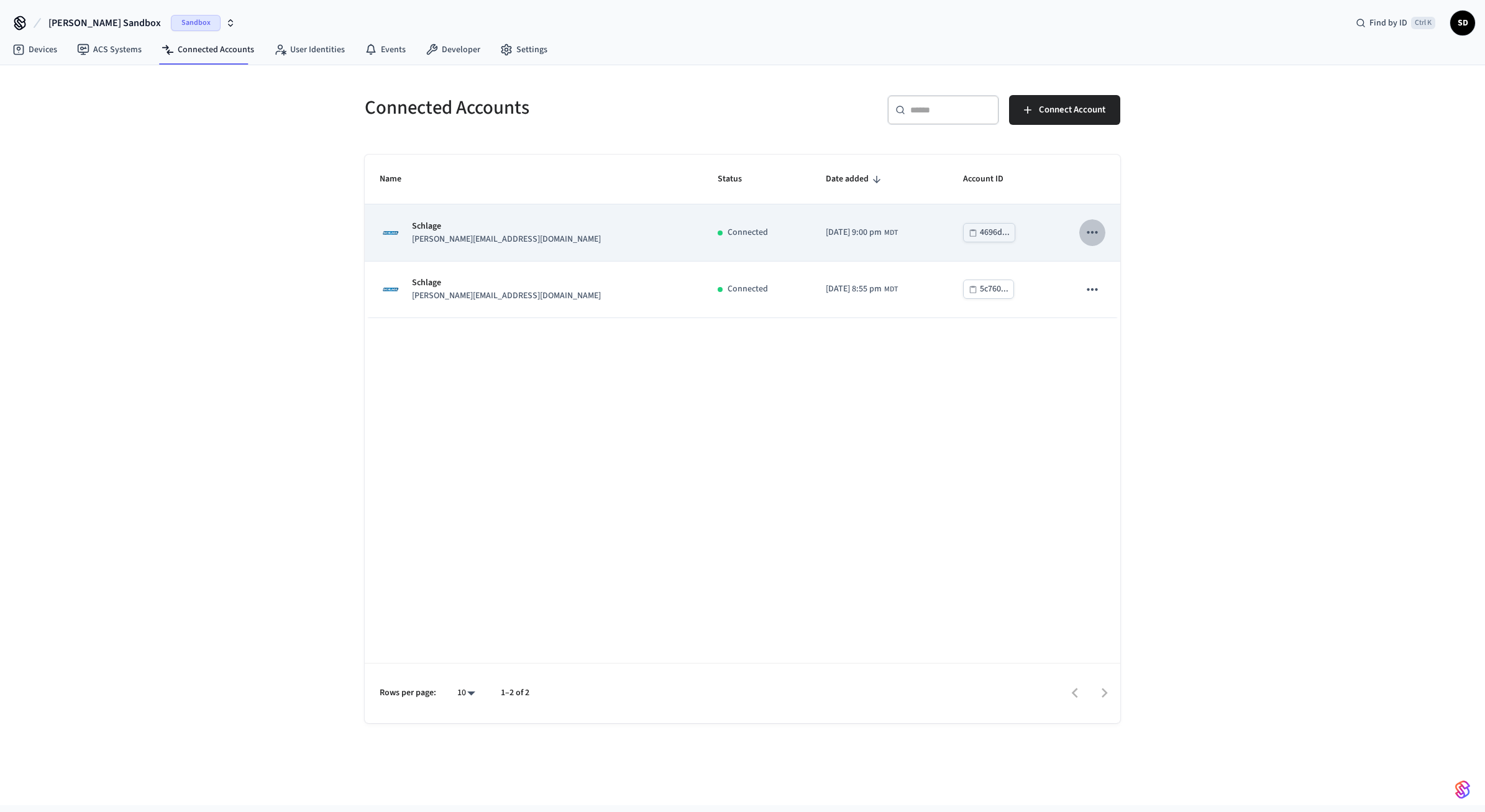
click at [1096, 224] on button "sticky table" at bounding box center [1092, 232] width 26 height 26
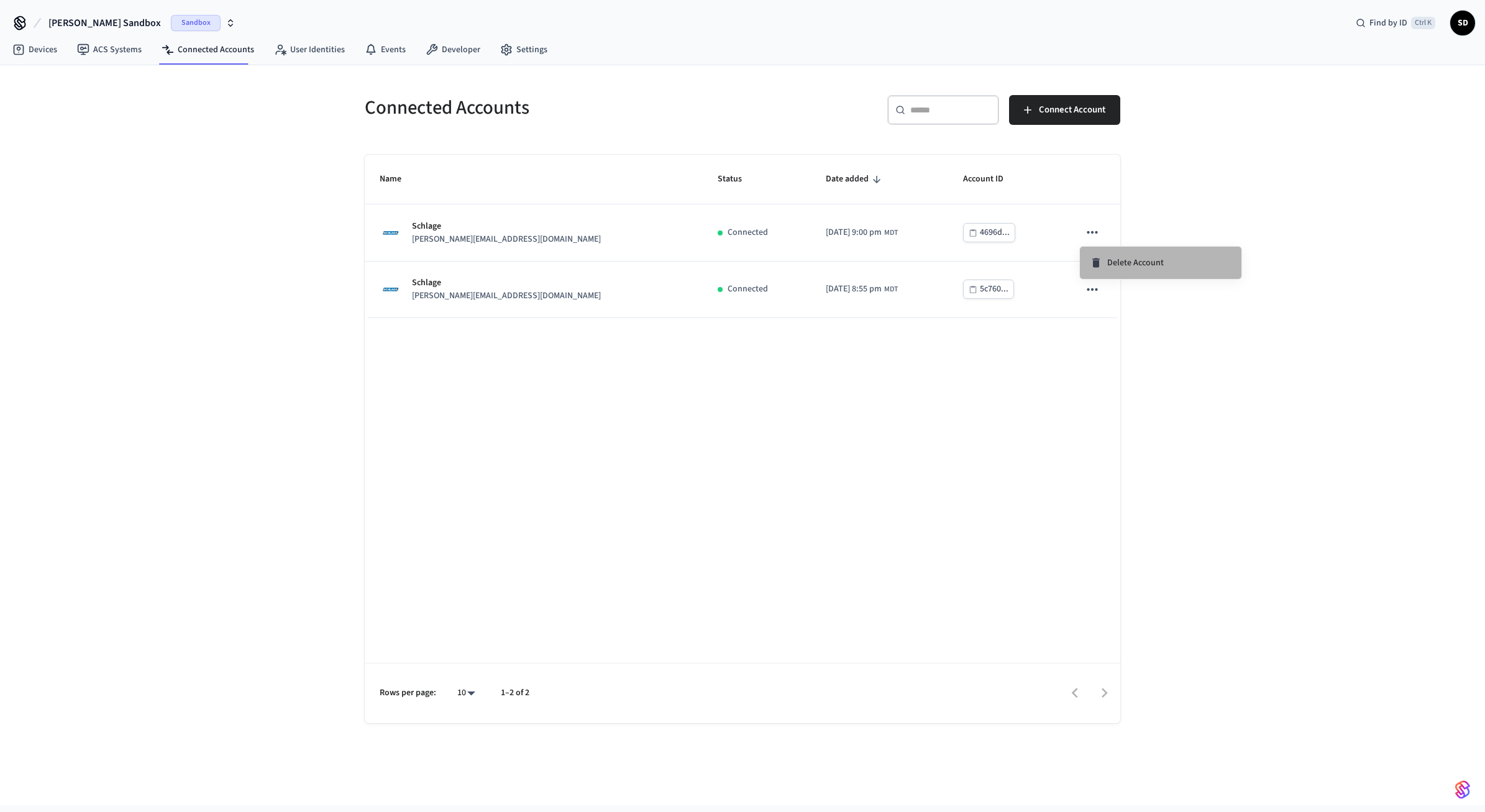
click at [1110, 265] on span "Delete Account" at bounding box center [1136, 262] width 57 height 12
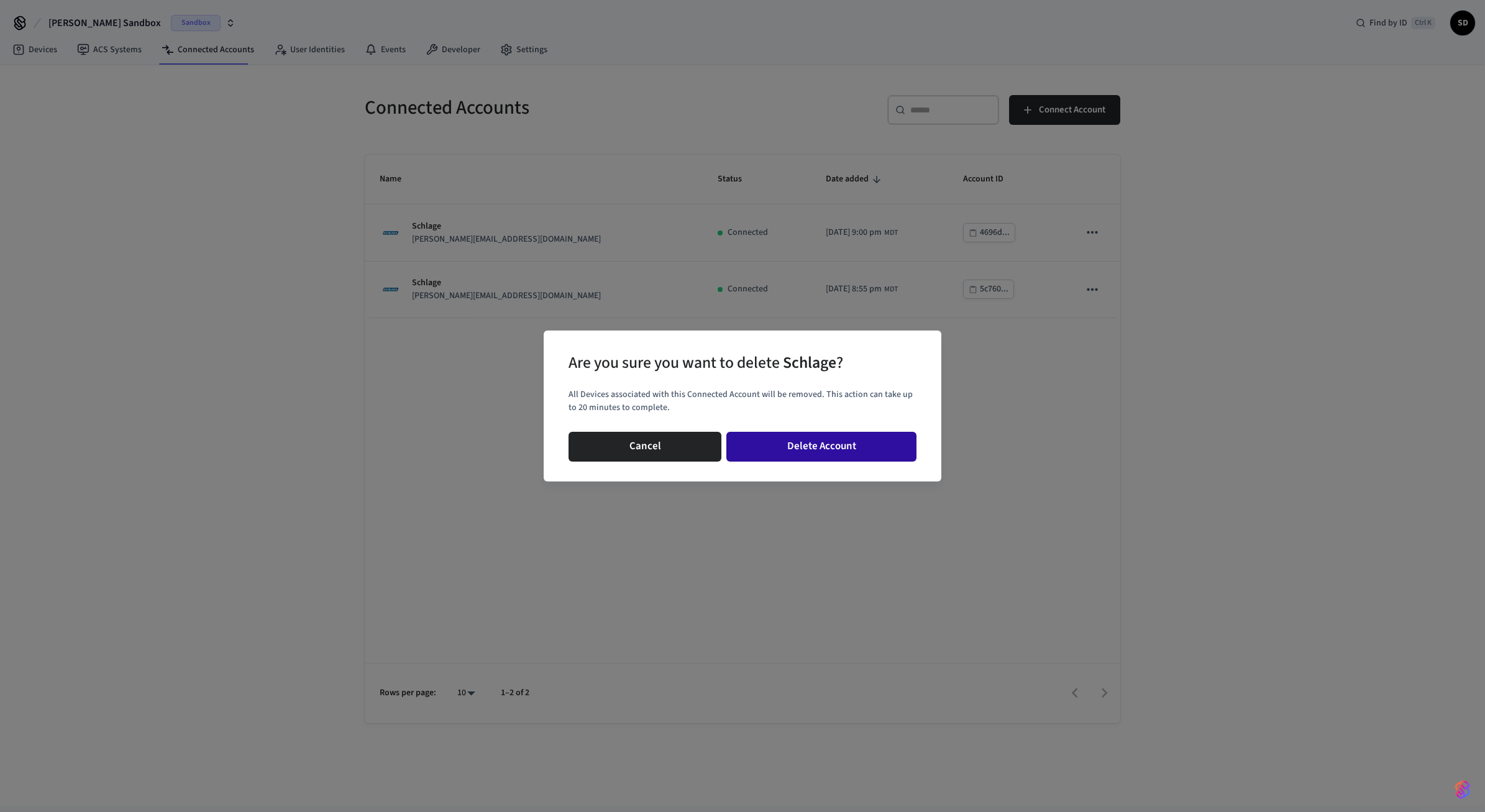
click at [815, 444] on button "Delete Account" at bounding box center [821, 447] width 190 height 30
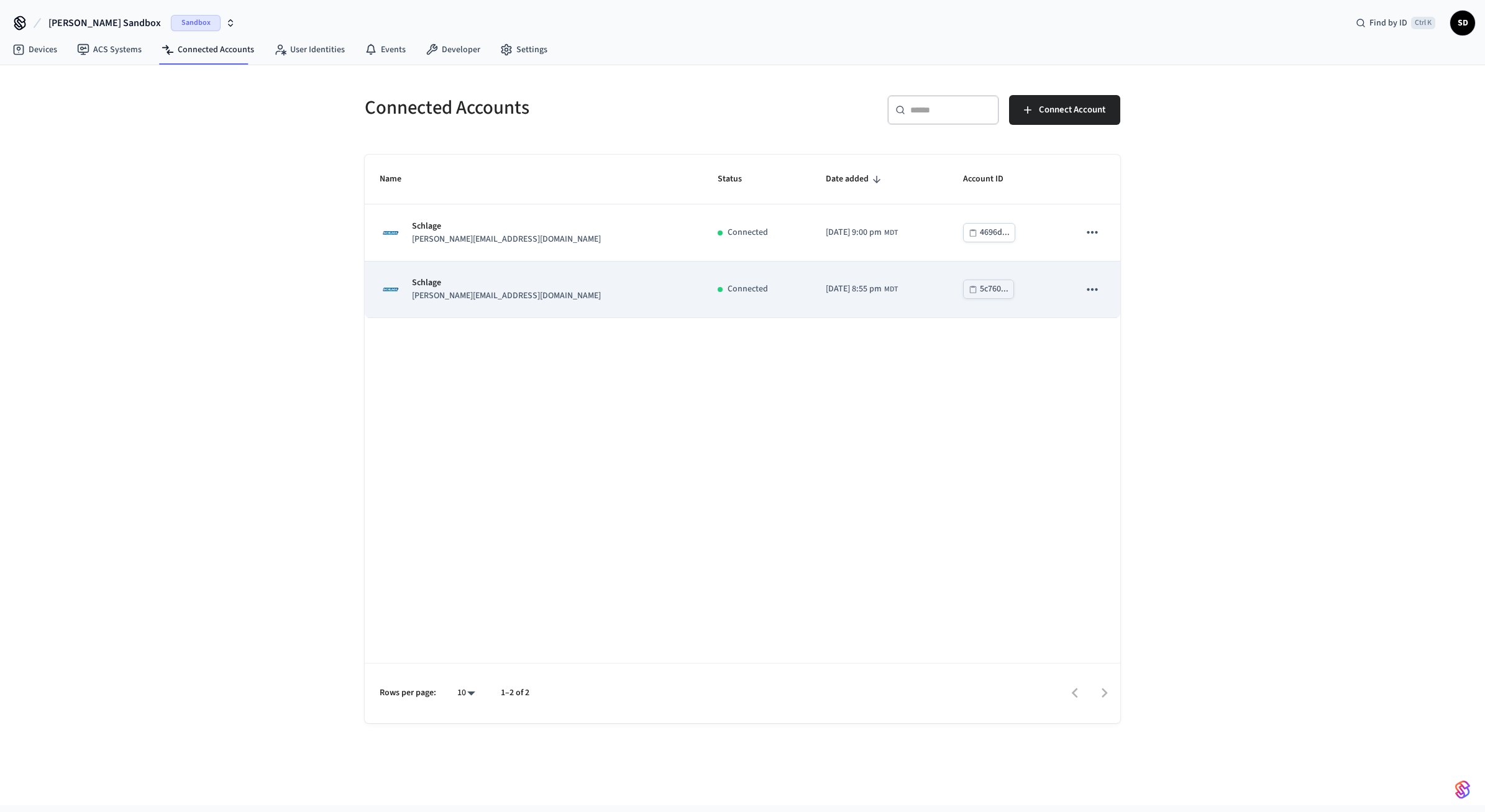
click at [1090, 282] on icon "sticky table" at bounding box center [1092, 289] width 16 height 16
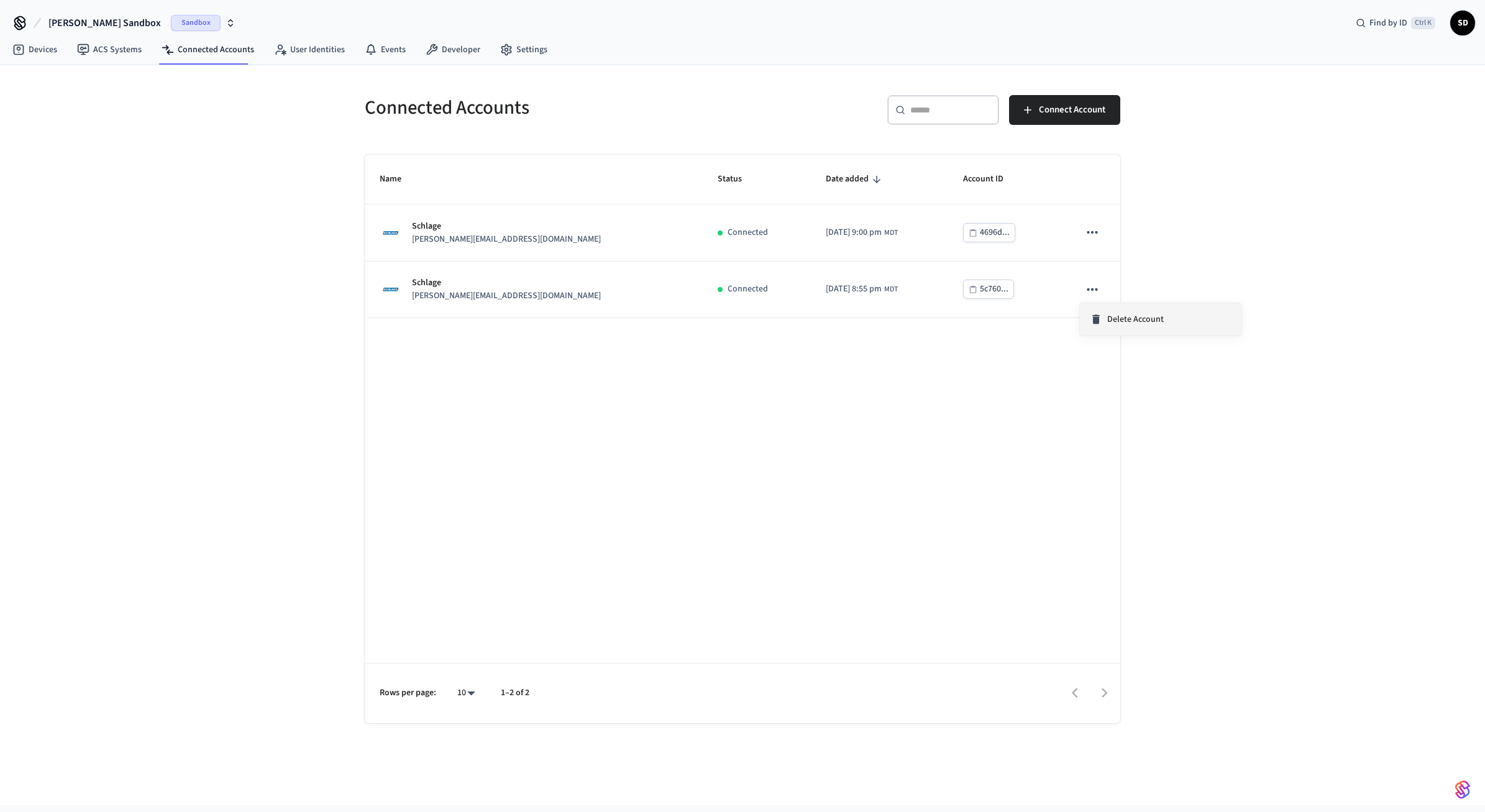
click at [1122, 321] on span "Delete Account" at bounding box center [1136, 319] width 57 height 12
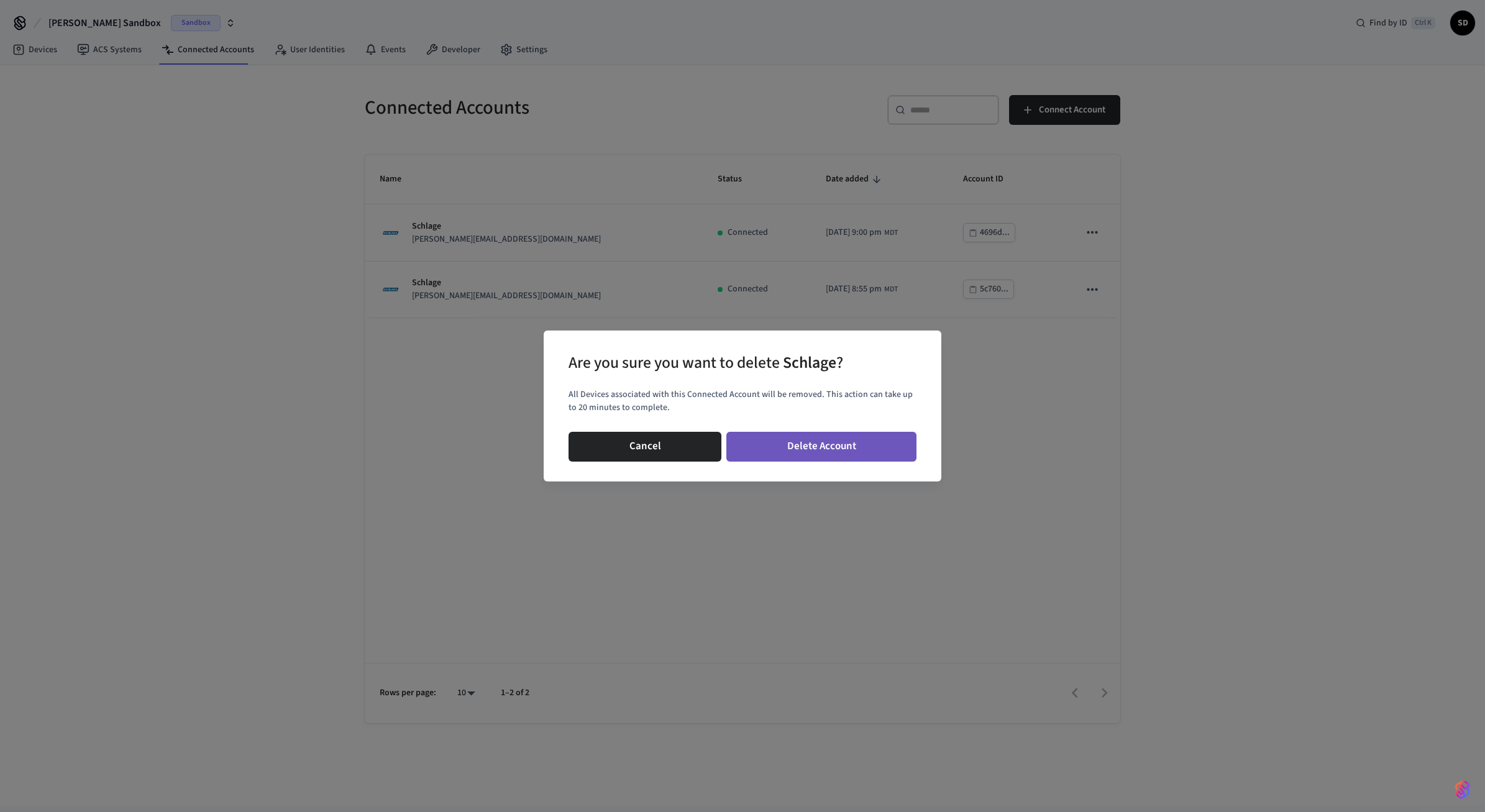
drag, startPoint x: 860, startPoint y: 441, endPoint x: 899, endPoint y: 416, distance: 46.3
click at [860, 441] on button "Delete Account" at bounding box center [821, 447] width 190 height 30
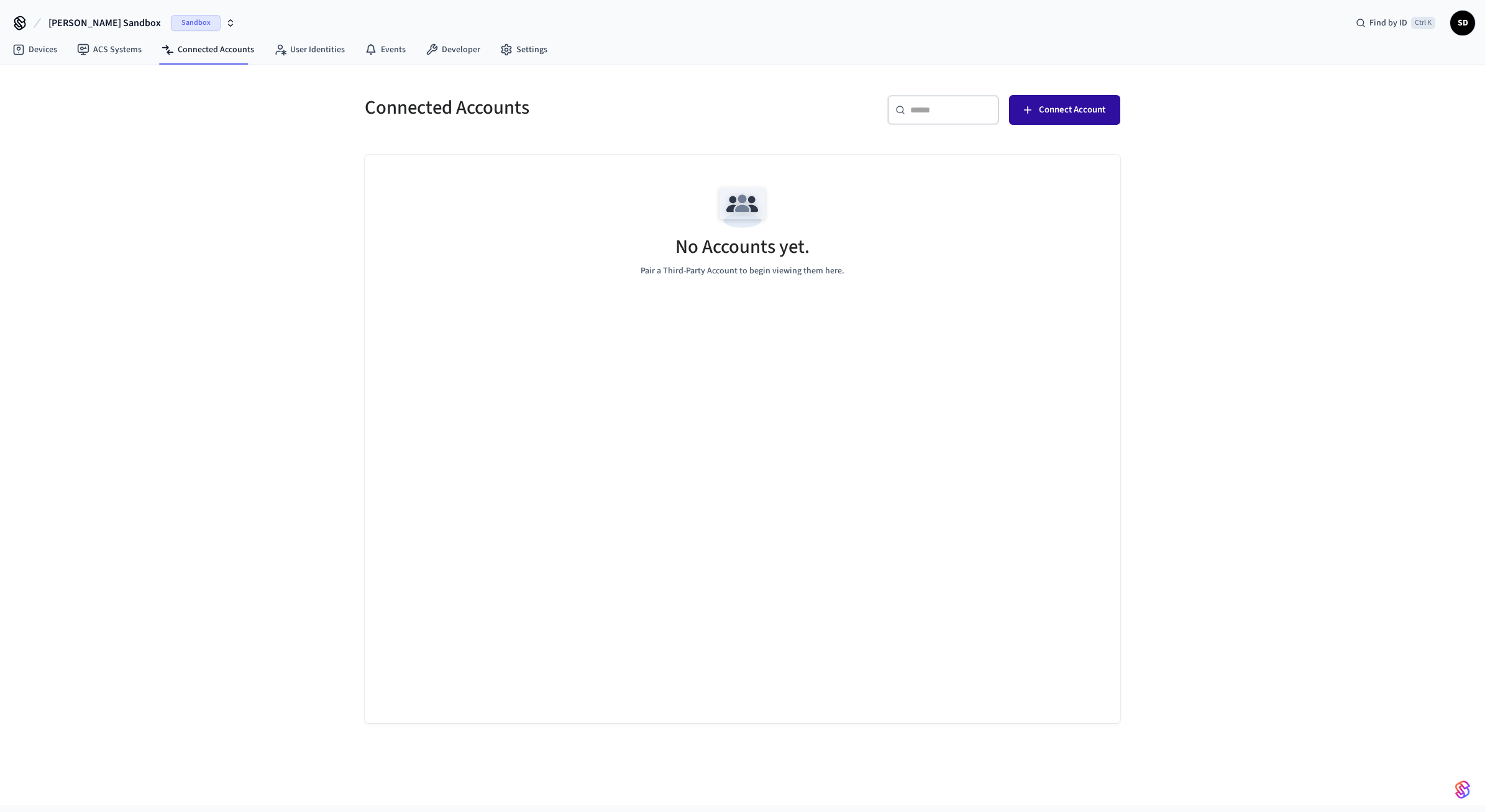
click at [1059, 106] on span "Connect Account" at bounding box center [1072, 109] width 67 height 16
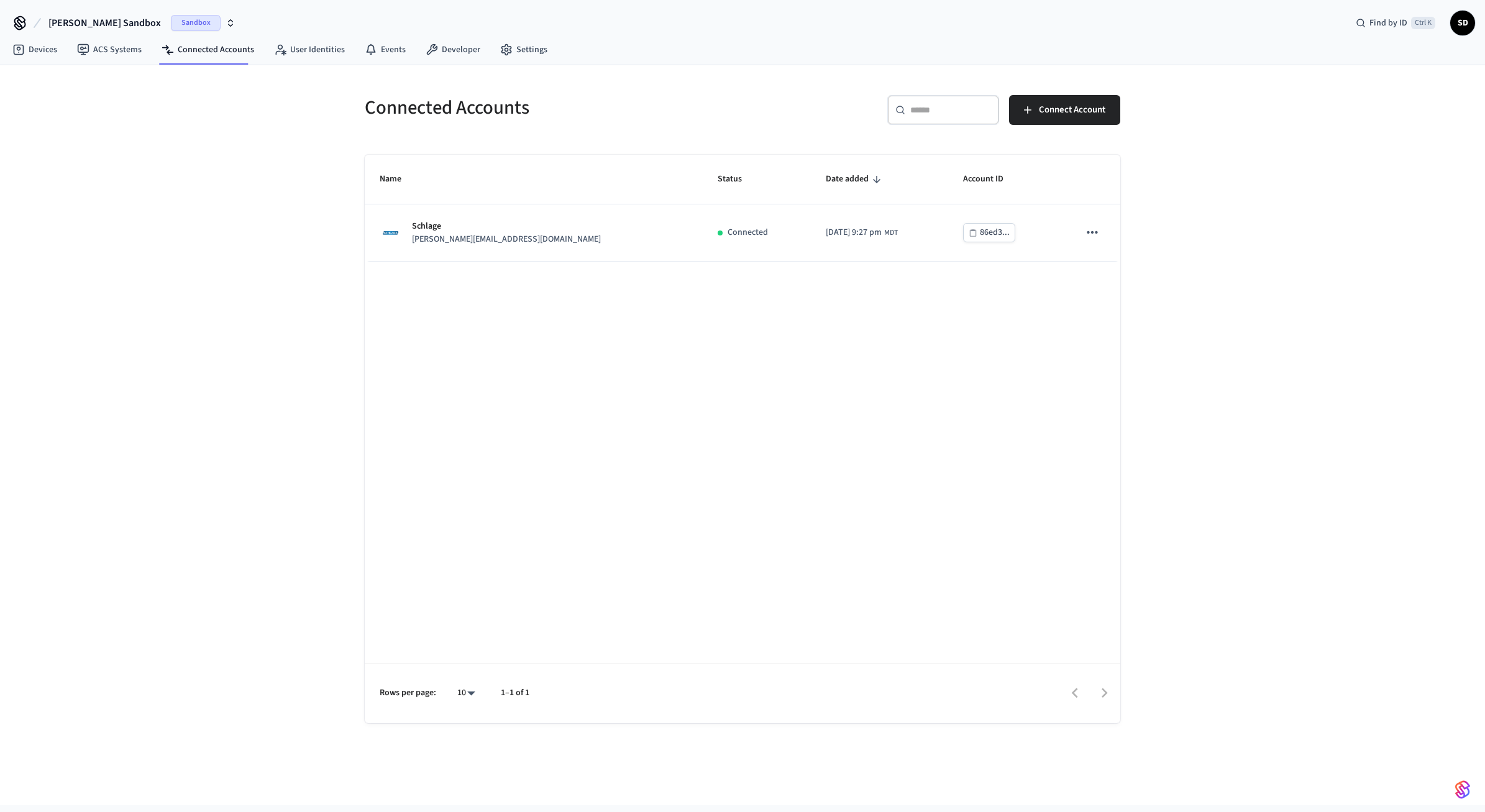
drag, startPoint x: 1215, startPoint y: 146, endPoint x: 1224, endPoint y: 141, distance: 10.3
click at [1217, 144] on div "Connected Accounts ​ ​ Connect Account Name Status Date added Account ID Schlag…" at bounding box center [742, 435] width 1485 height 740
click at [1325, 167] on div "Connected Accounts ​ ​ Connect Account Name Status Date added Account ID Schlag…" at bounding box center [742, 435] width 1485 height 740
click at [852, 370] on div "Name Status Date added Account ID Schlage sam@example.com Connected 2025/10/03 …" at bounding box center [742, 439] width 755 height 569
click at [1065, 117] on span "Connect Account" at bounding box center [1072, 109] width 67 height 16
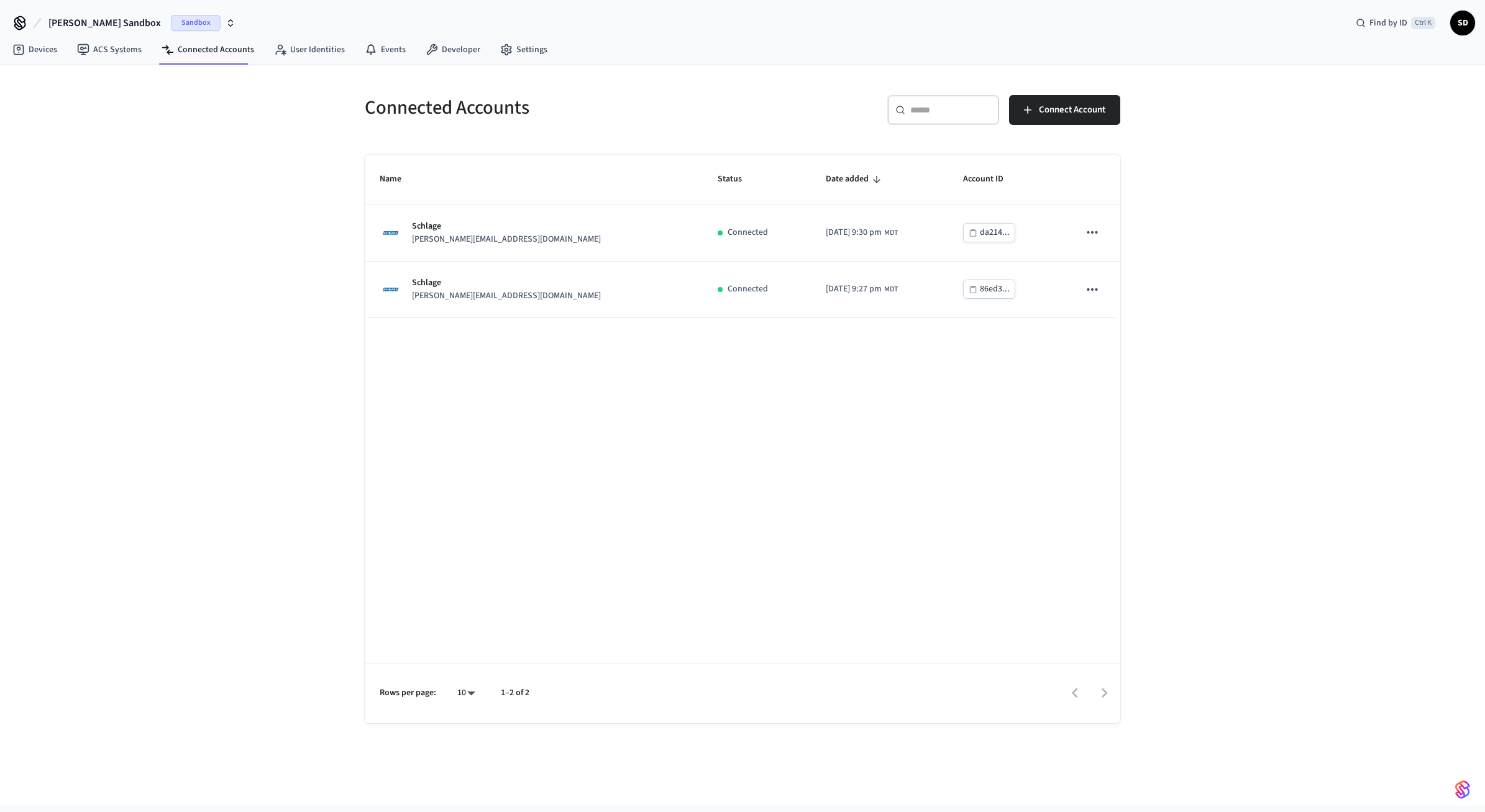
click at [1344, 172] on div "Connected Accounts ​ ​ Connect Account Name Status Date added Account ID Schlag…" at bounding box center [742, 435] width 1485 height 740
click at [52, 44] on link "Devices" at bounding box center [35, 49] width 65 height 22
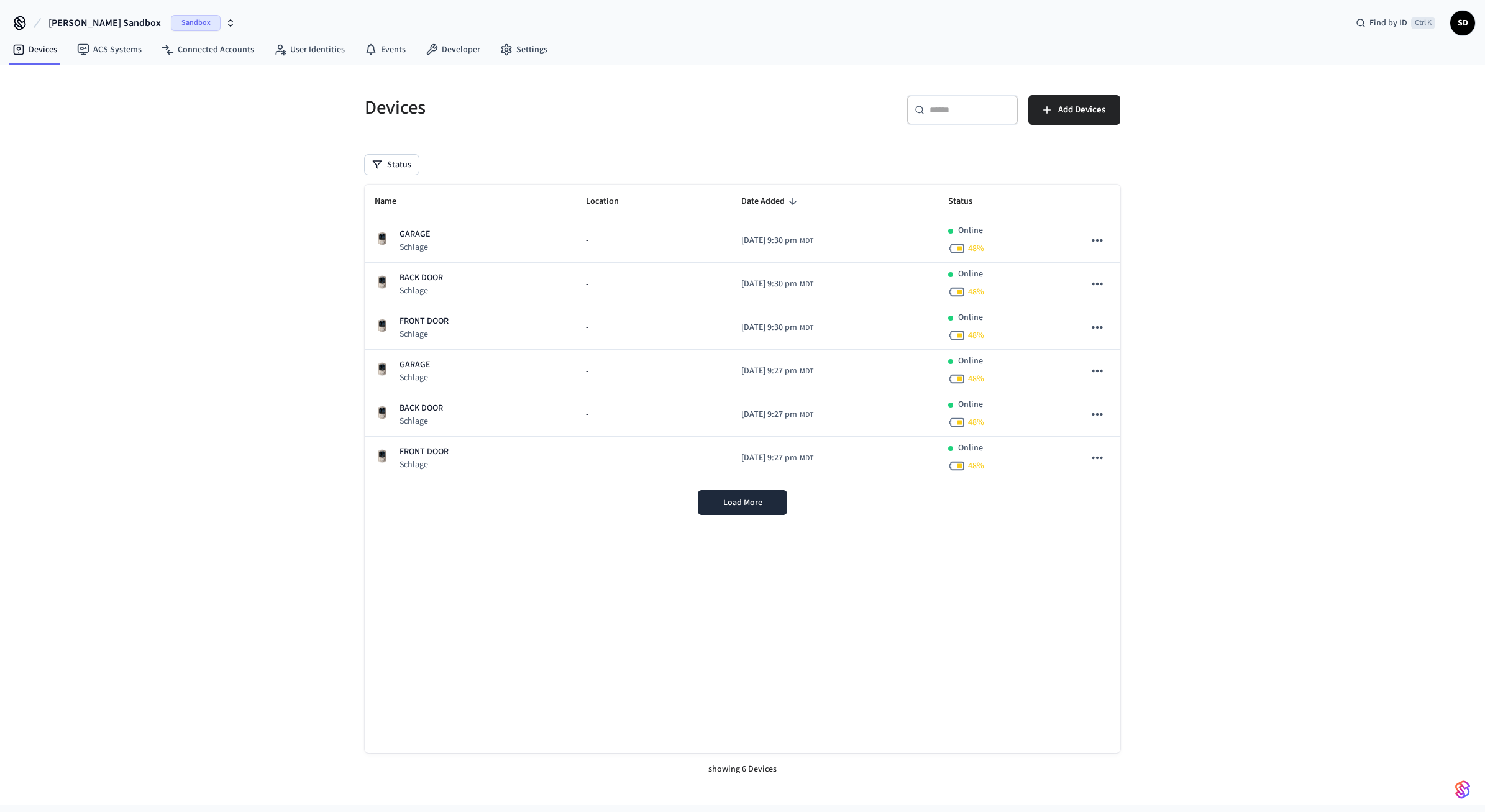
click at [1380, 262] on div "Devices ​ ​ Add Devices Status Name Location Date Added Status GARAGE Schlage -…" at bounding box center [742, 435] width 1485 height 740
click at [300, 57] on link "User Identities" at bounding box center [309, 49] width 91 height 22
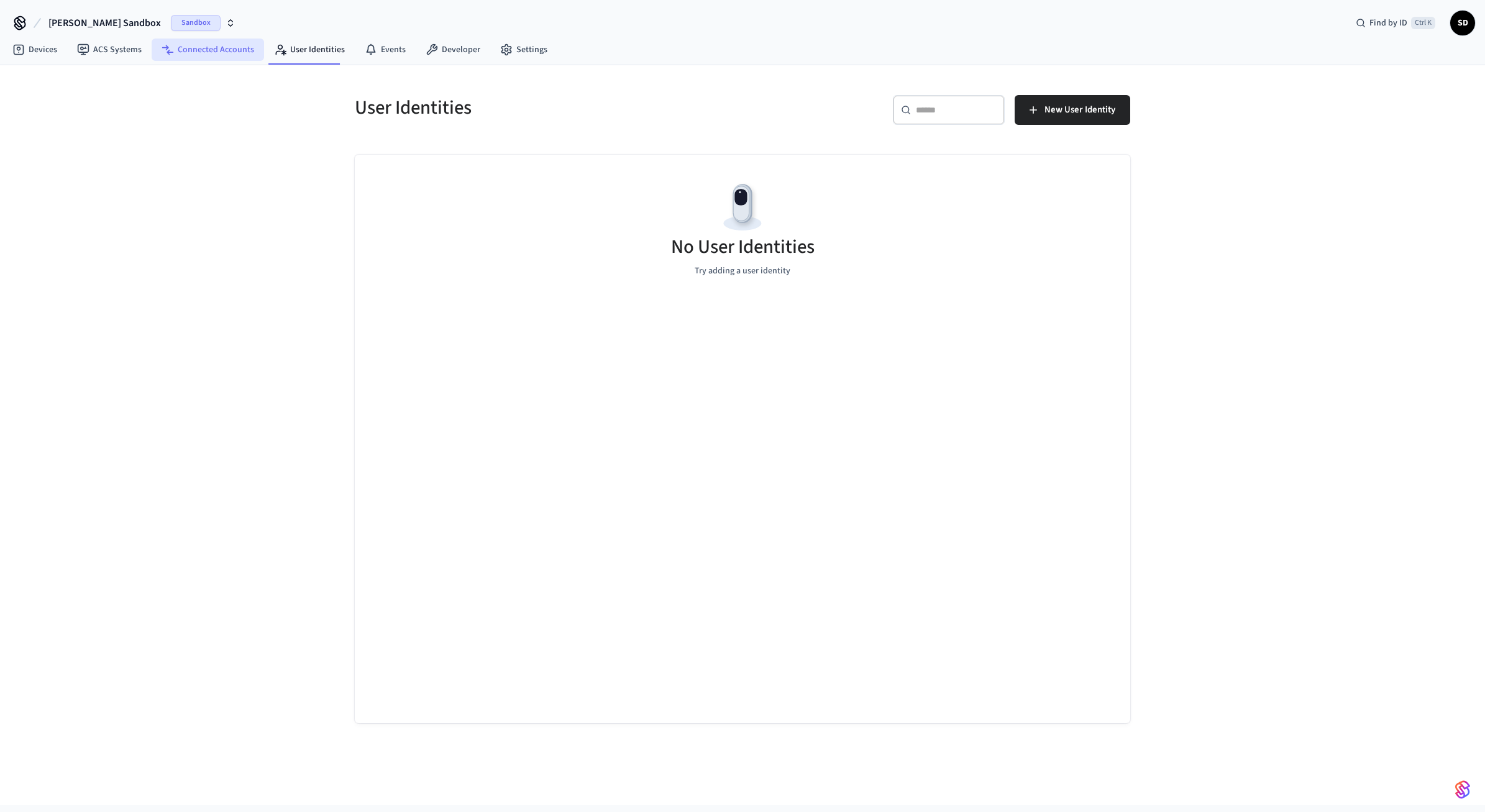
click at [206, 48] on link "Connected Accounts" at bounding box center [207, 49] width 112 height 22
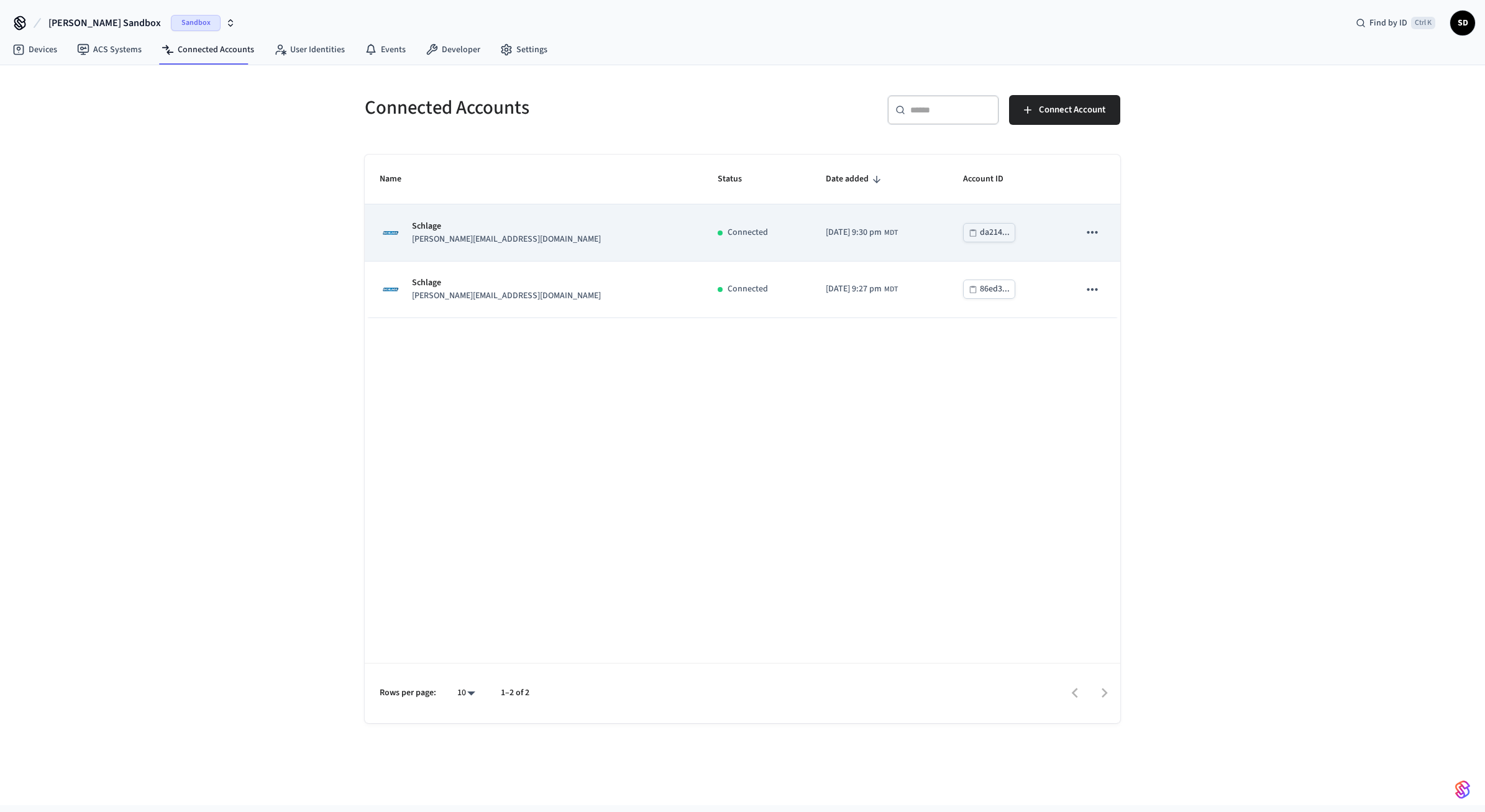
click at [1096, 234] on icon "sticky table" at bounding box center [1092, 232] width 16 height 16
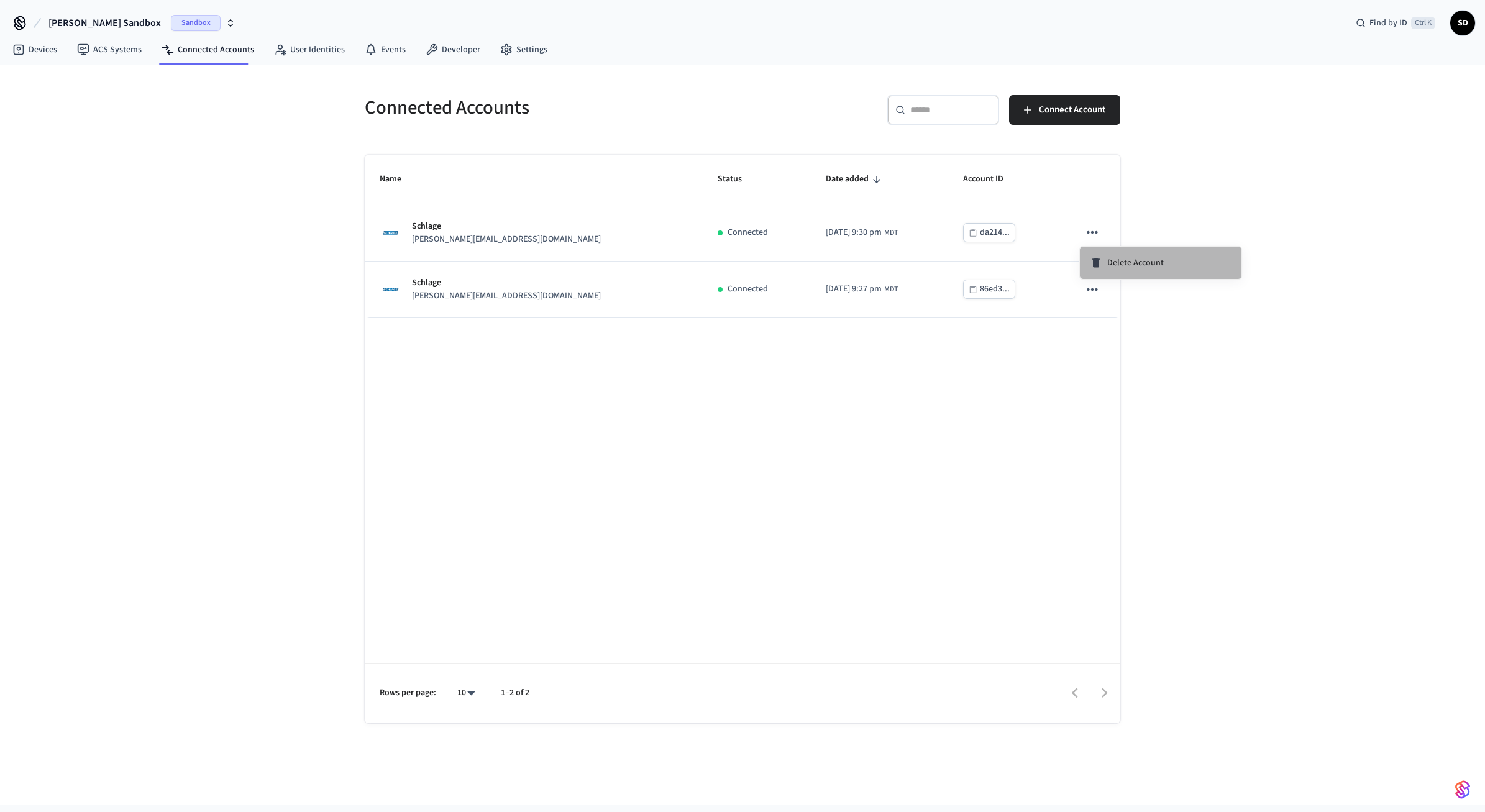
click at [1115, 270] on li "Delete Account" at bounding box center [1161, 262] width 162 height 32
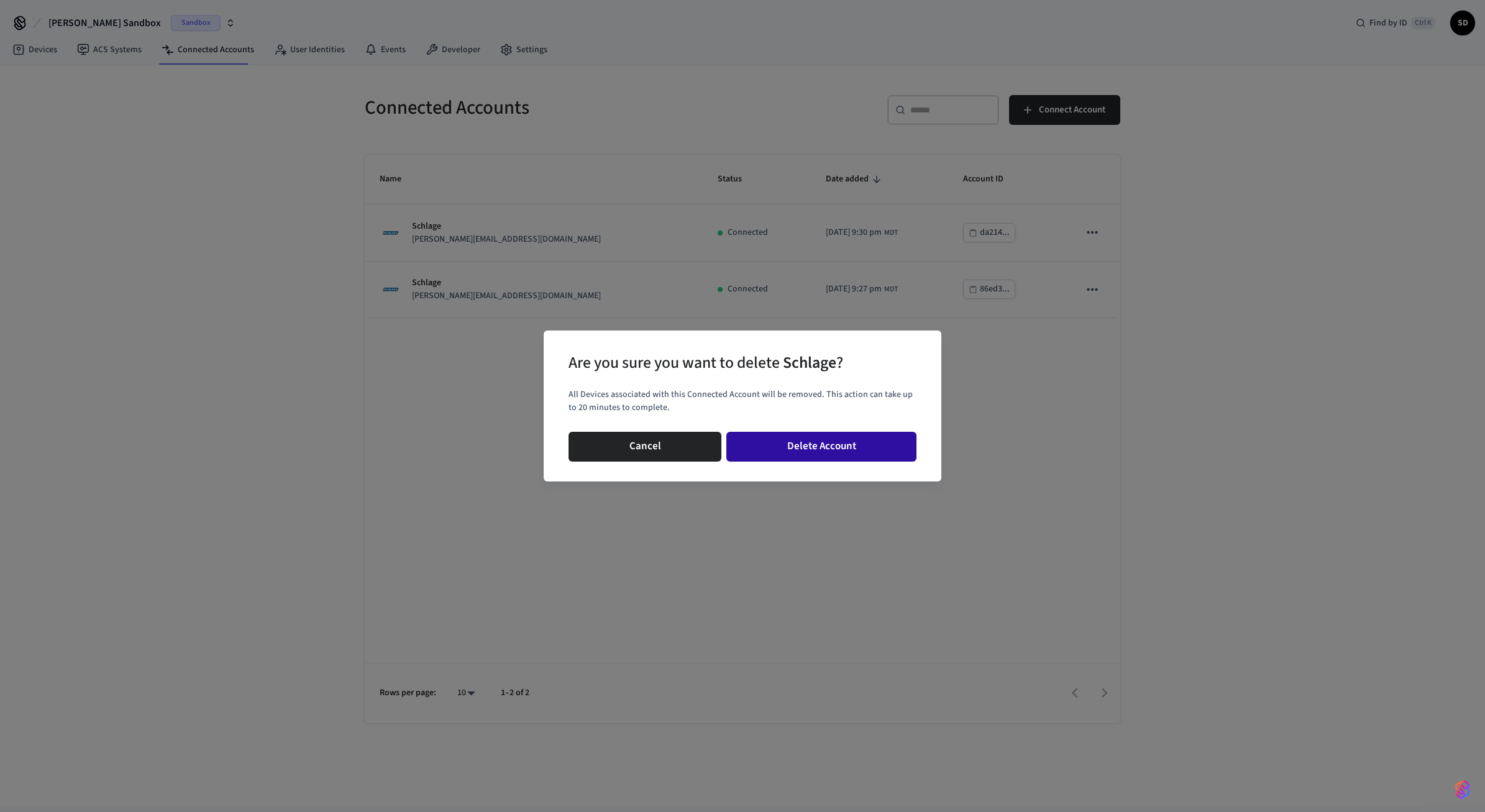
click at [855, 442] on button "Delete Account" at bounding box center [821, 447] width 190 height 30
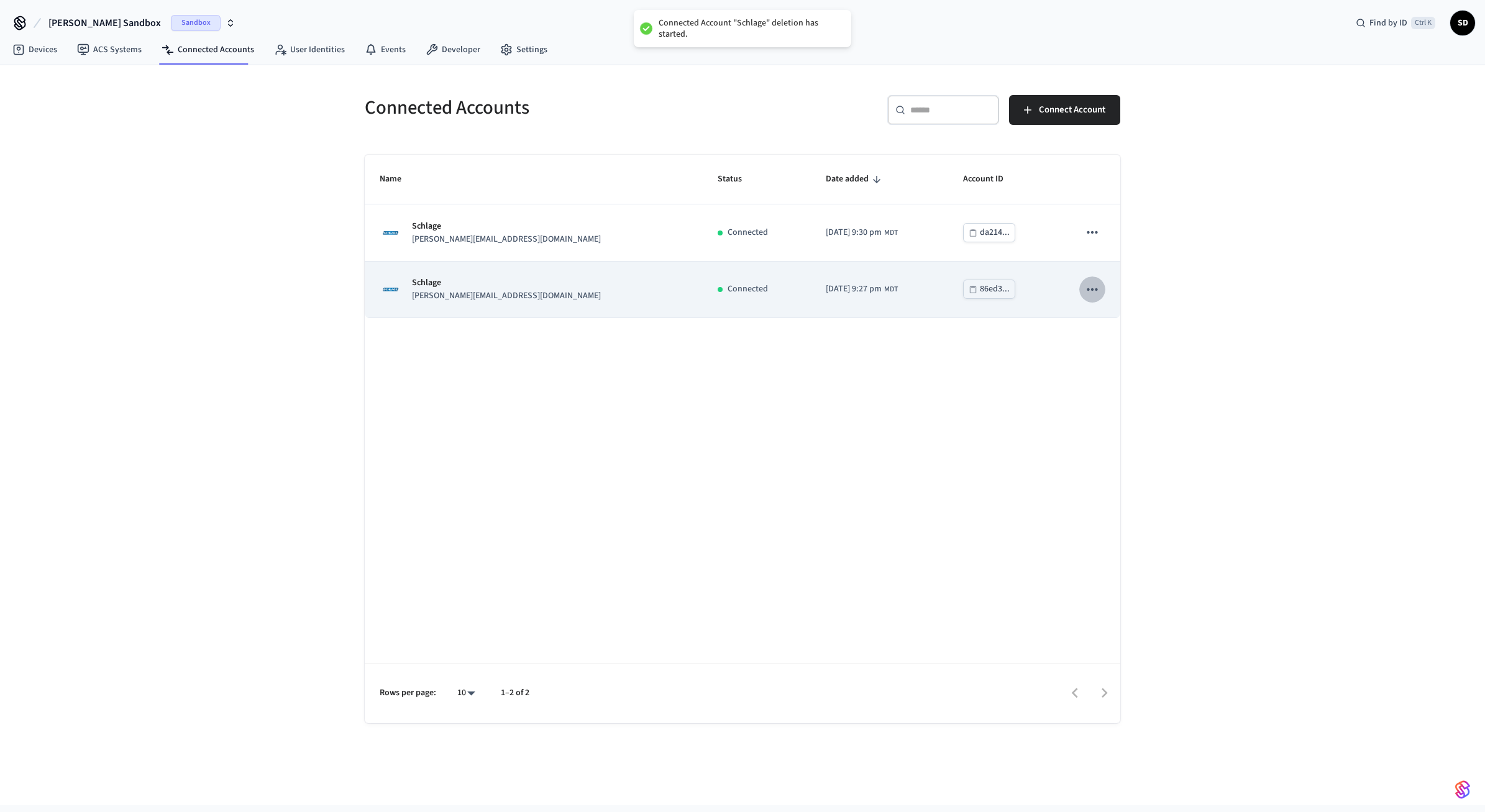
click at [1093, 289] on icon "sticky table" at bounding box center [1092, 288] width 11 height 2
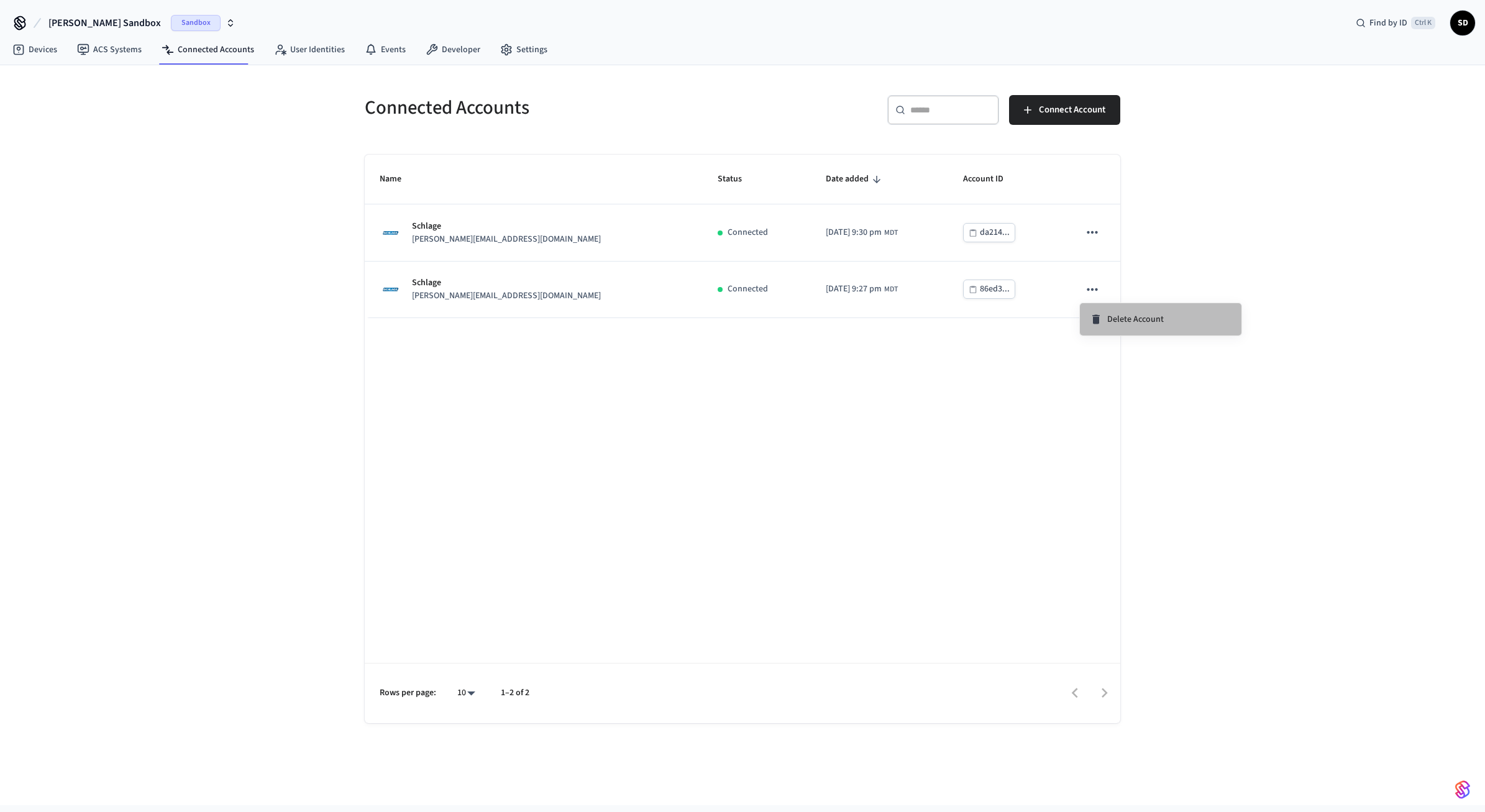
click at [1137, 321] on span "Delete Account" at bounding box center [1136, 319] width 57 height 12
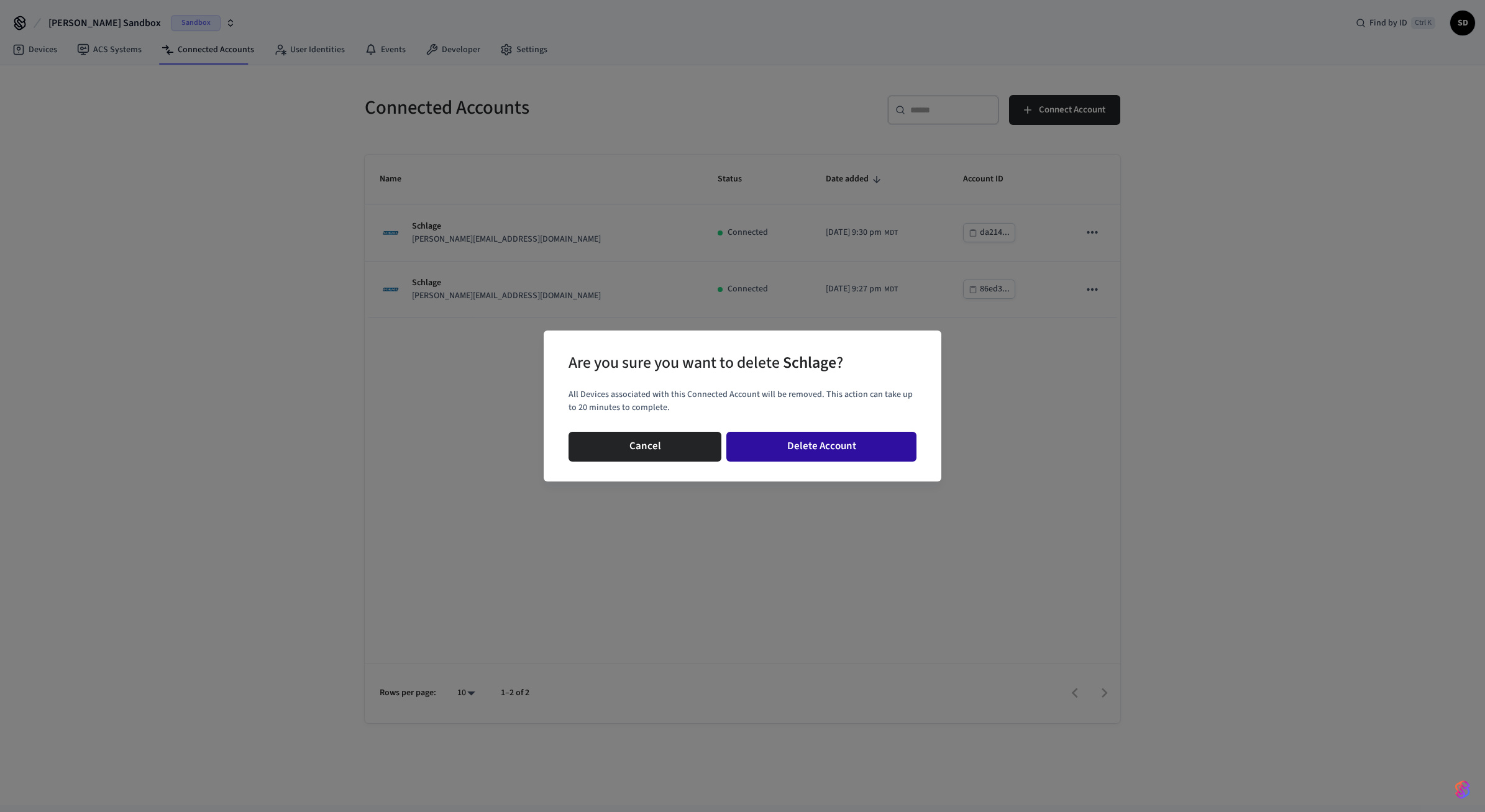
click at [901, 444] on button "Delete Account" at bounding box center [821, 447] width 190 height 30
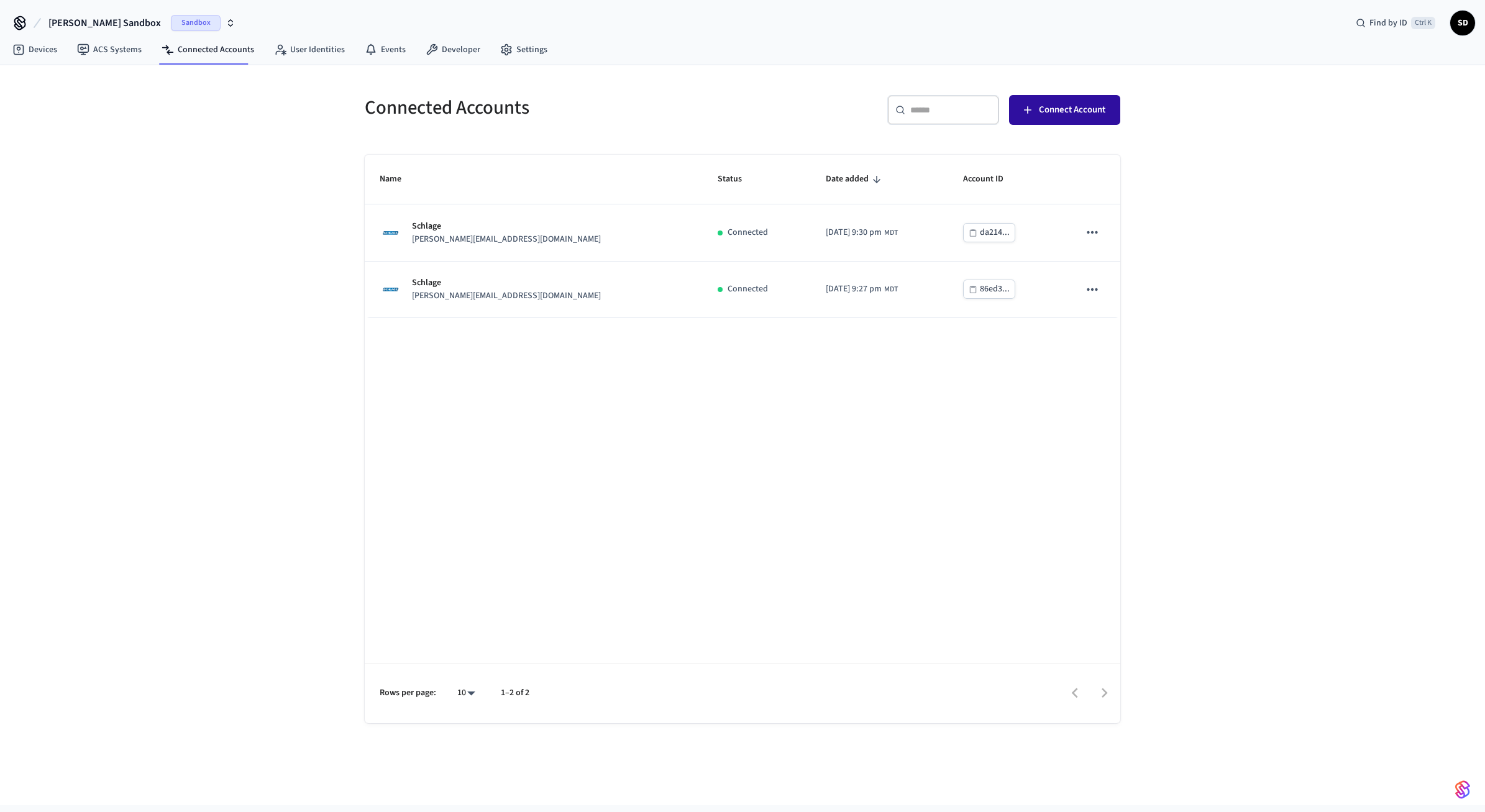
click at [1075, 112] on span "Connect Account" at bounding box center [1072, 109] width 67 height 16
